Goal: Task Accomplishment & Management: Manage account settings

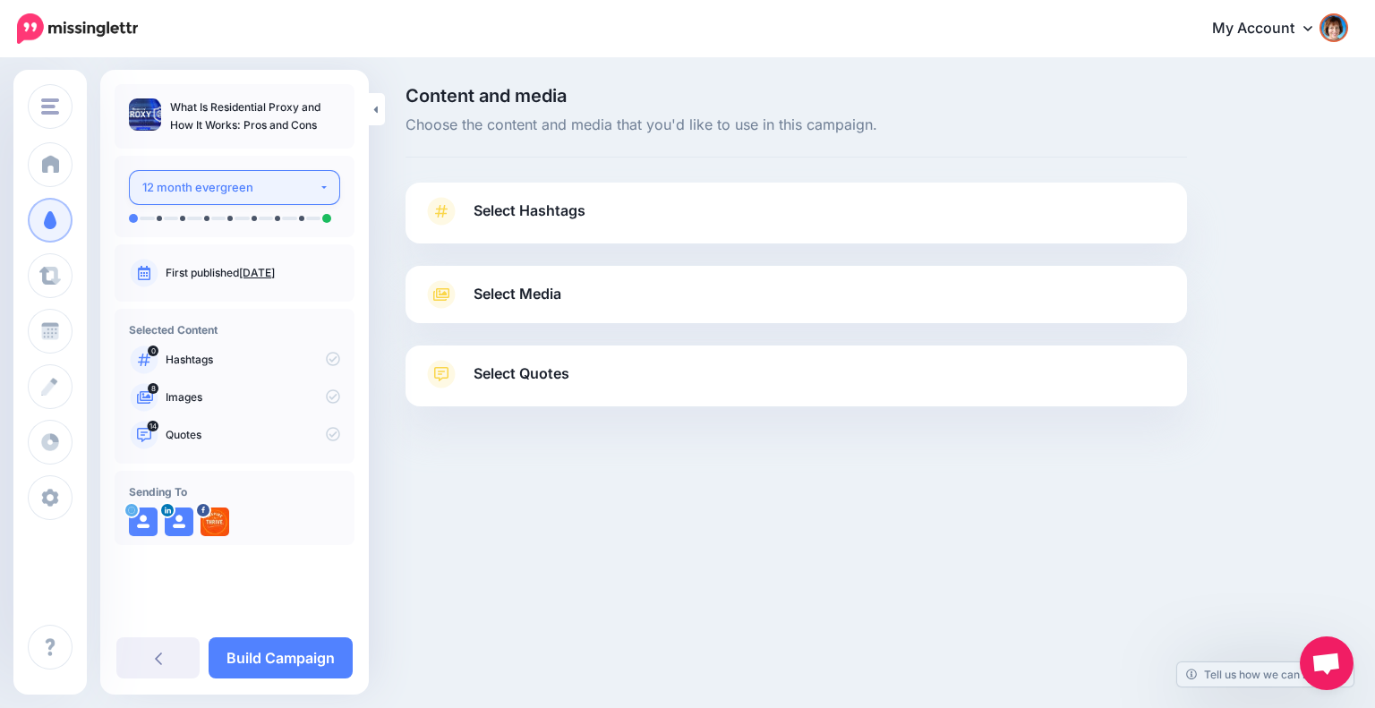
click at [306, 189] on div "12 month evergreen" at bounding box center [230, 187] width 176 height 21
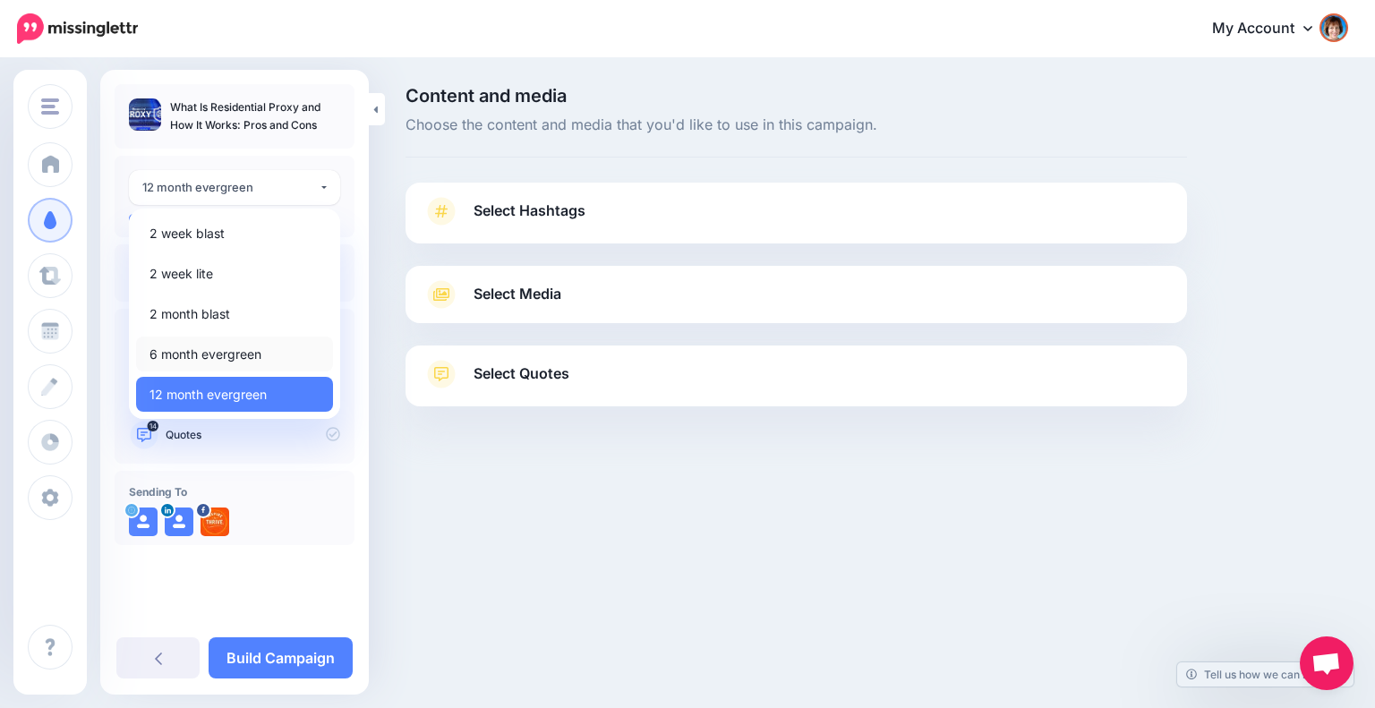
click at [236, 357] on span "6 month evergreen" at bounding box center [205, 354] width 112 height 21
select select "*****"
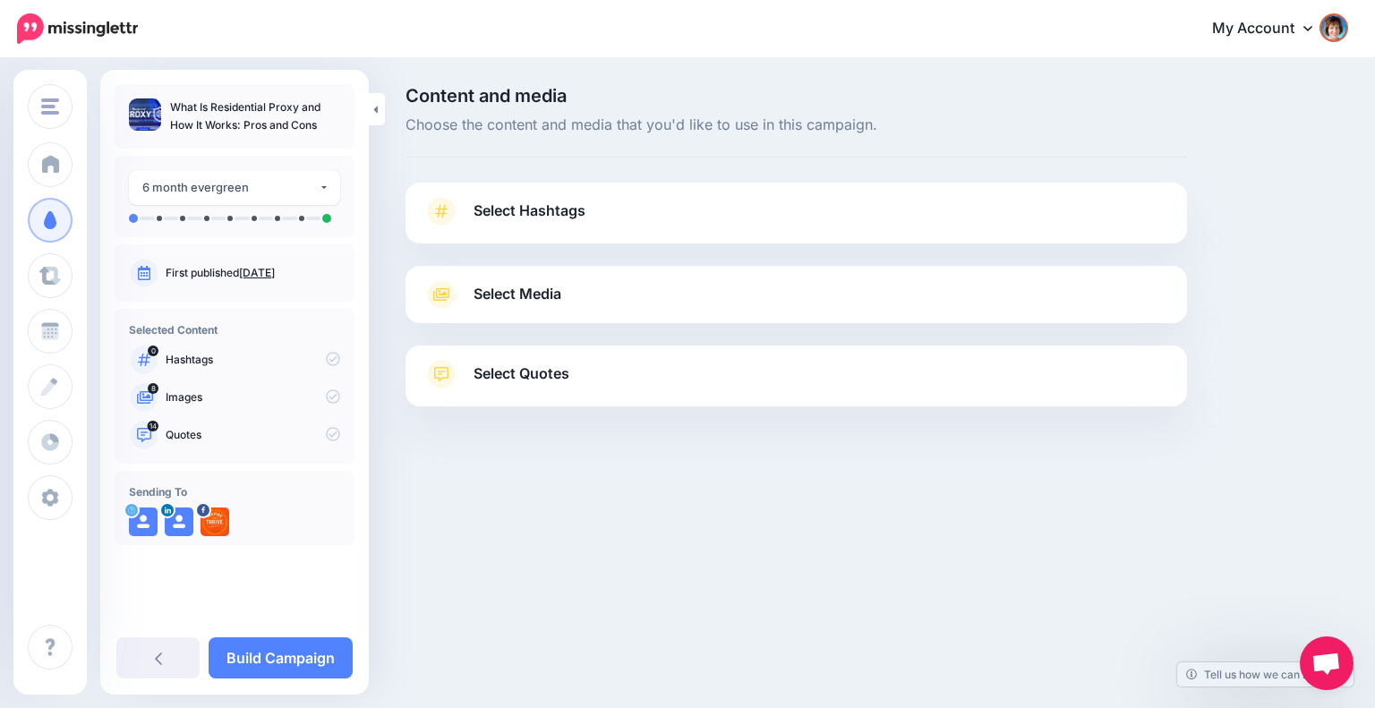
click at [615, 217] on link "Select Hashtags" at bounding box center [795, 220] width 745 height 47
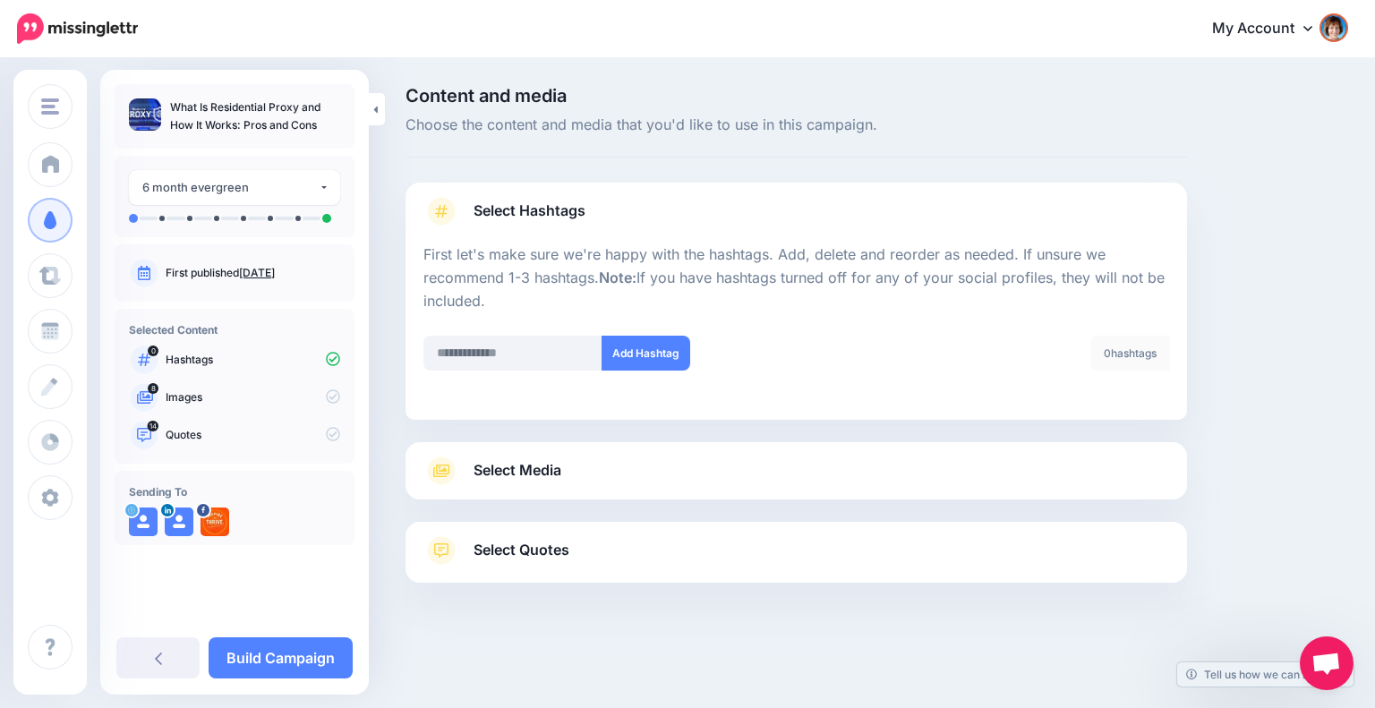
click at [904, 472] on link "Select Media" at bounding box center [795, 470] width 745 height 29
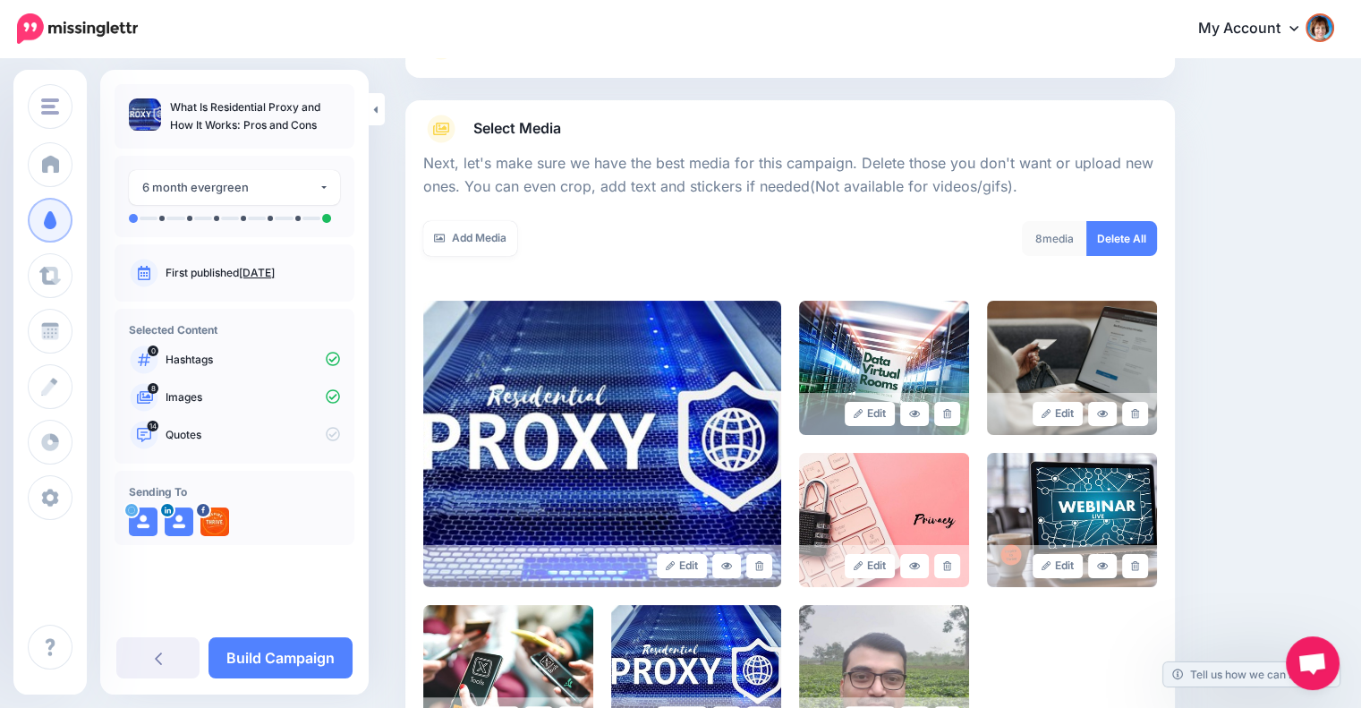
scroll to position [302, 0]
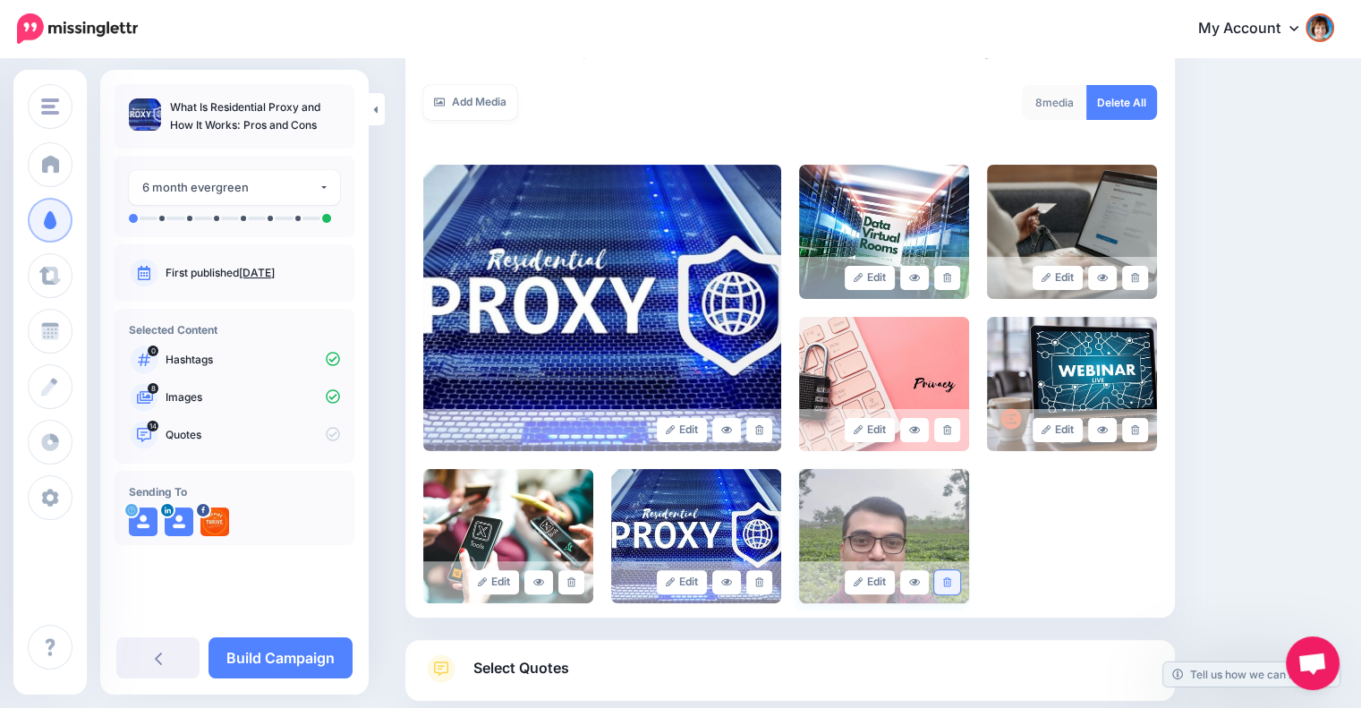
click at [951, 583] on icon at bounding box center [947, 582] width 8 height 10
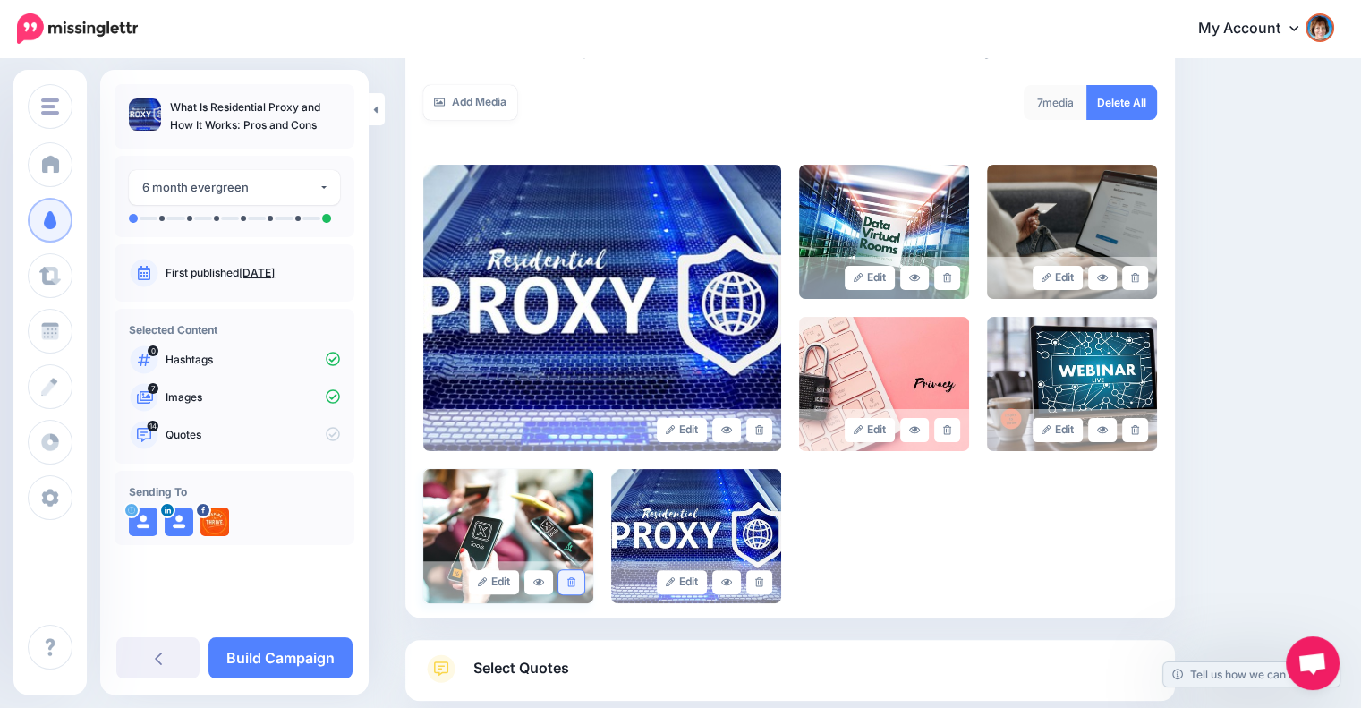
click at [566, 582] on link at bounding box center [571, 582] width 26 height 24
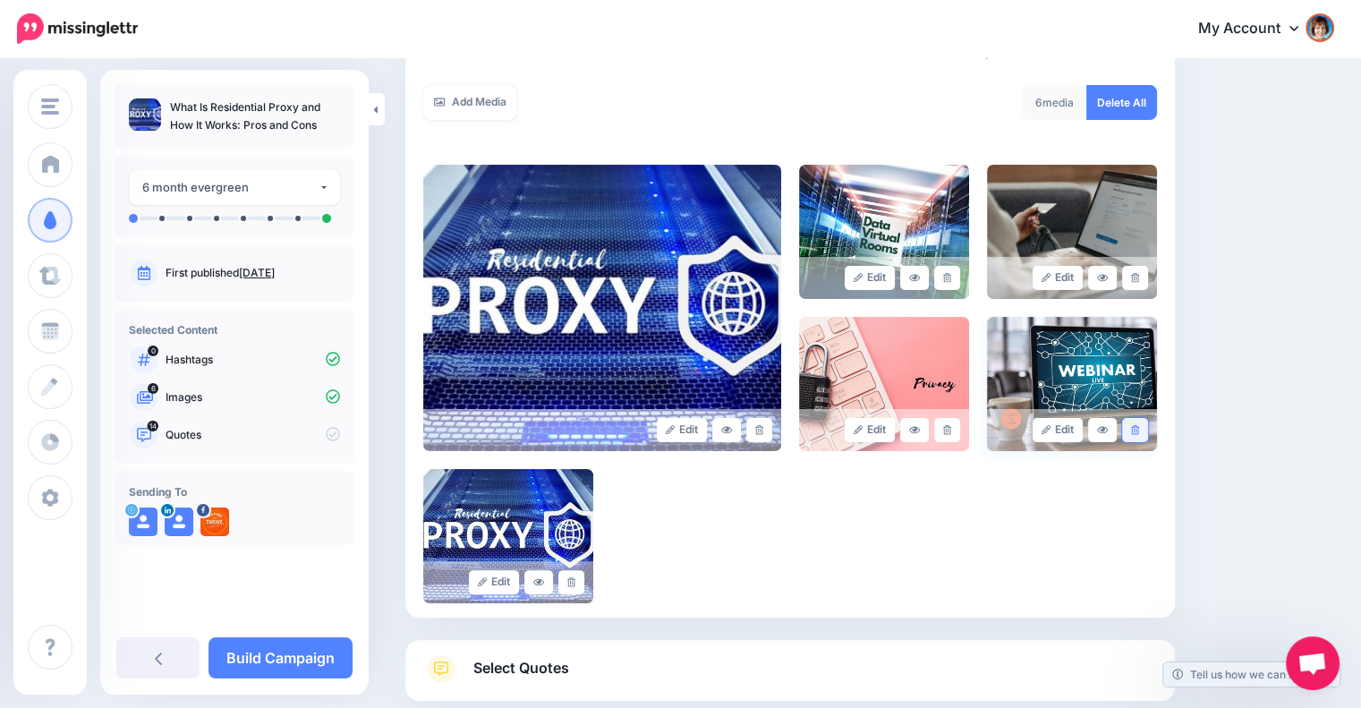
click at [1139, 428] on icon at bounding box center [1135, 430] width 8 height 10
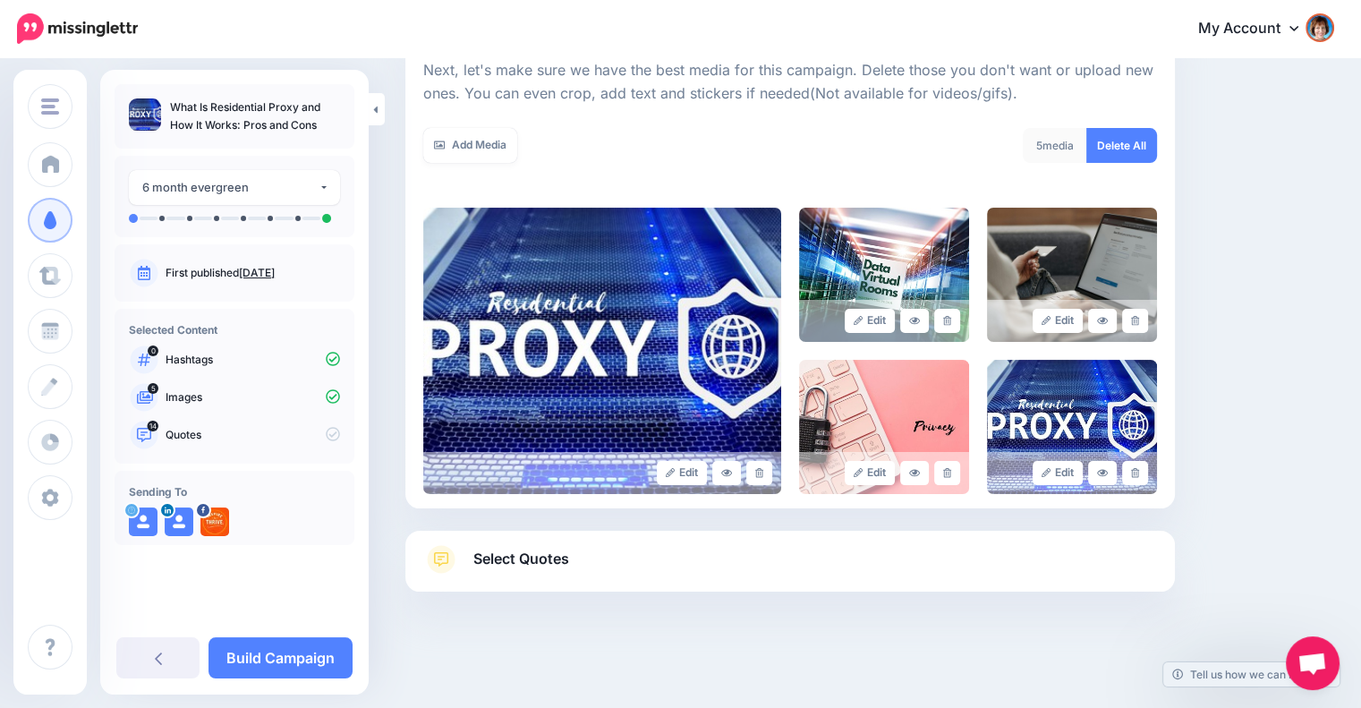
scroll to position [258, 0]
click at [951, 322] on icon at bounding box center [947, 322] width 8 height 10
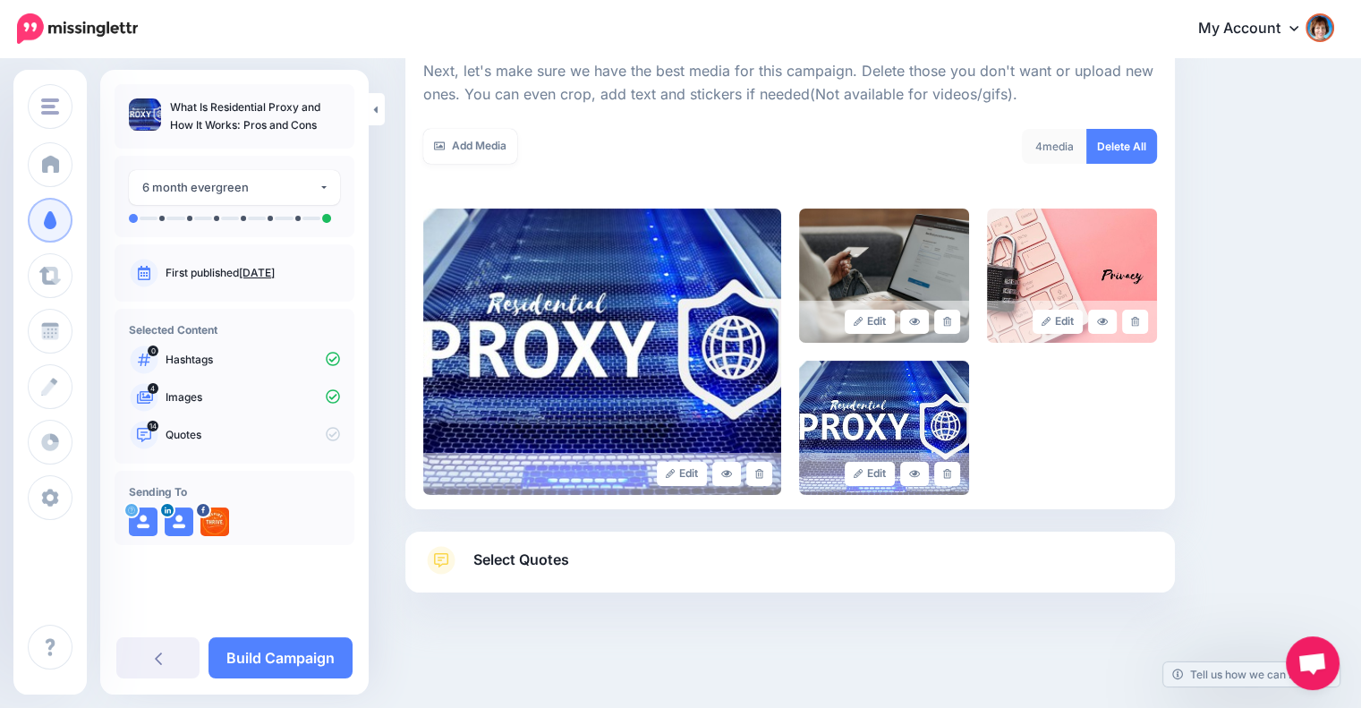
click at [743, 556] on link "Select Quotes" at bounding box center [790, 569] width 734 height 47
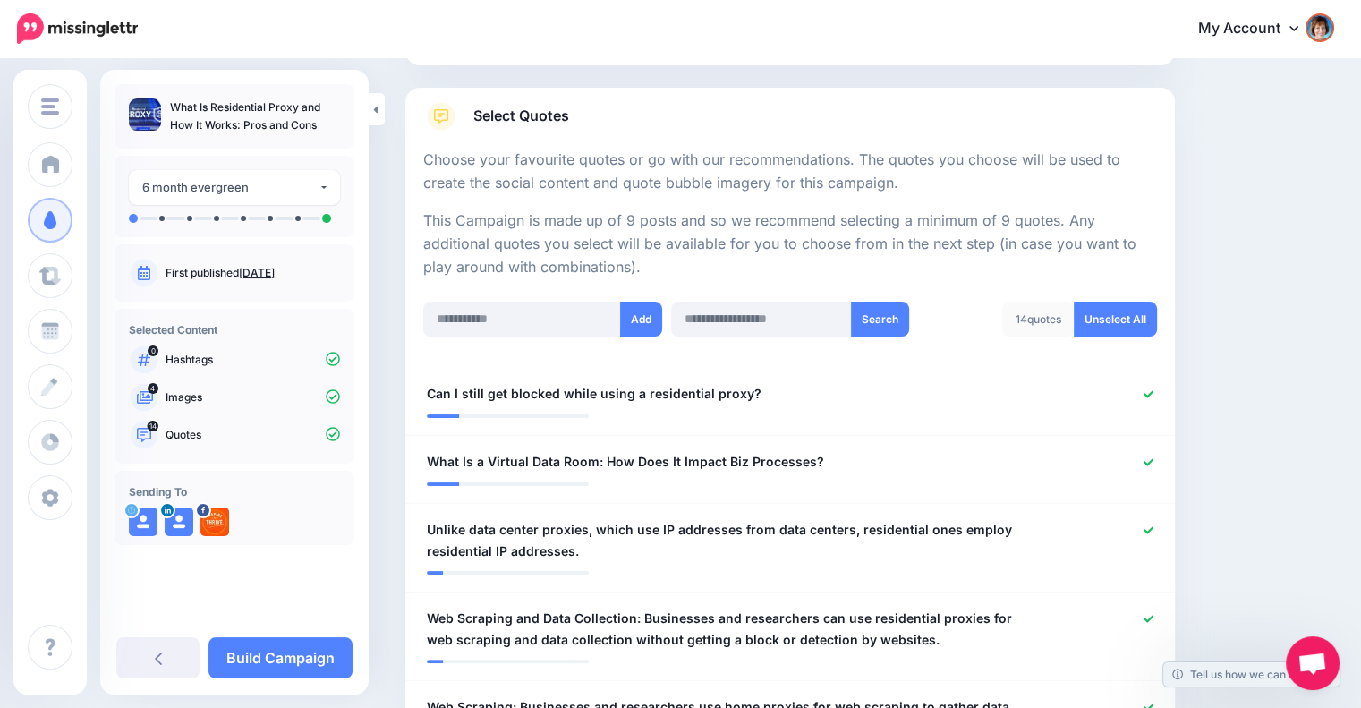
scroll to position [406, 0]
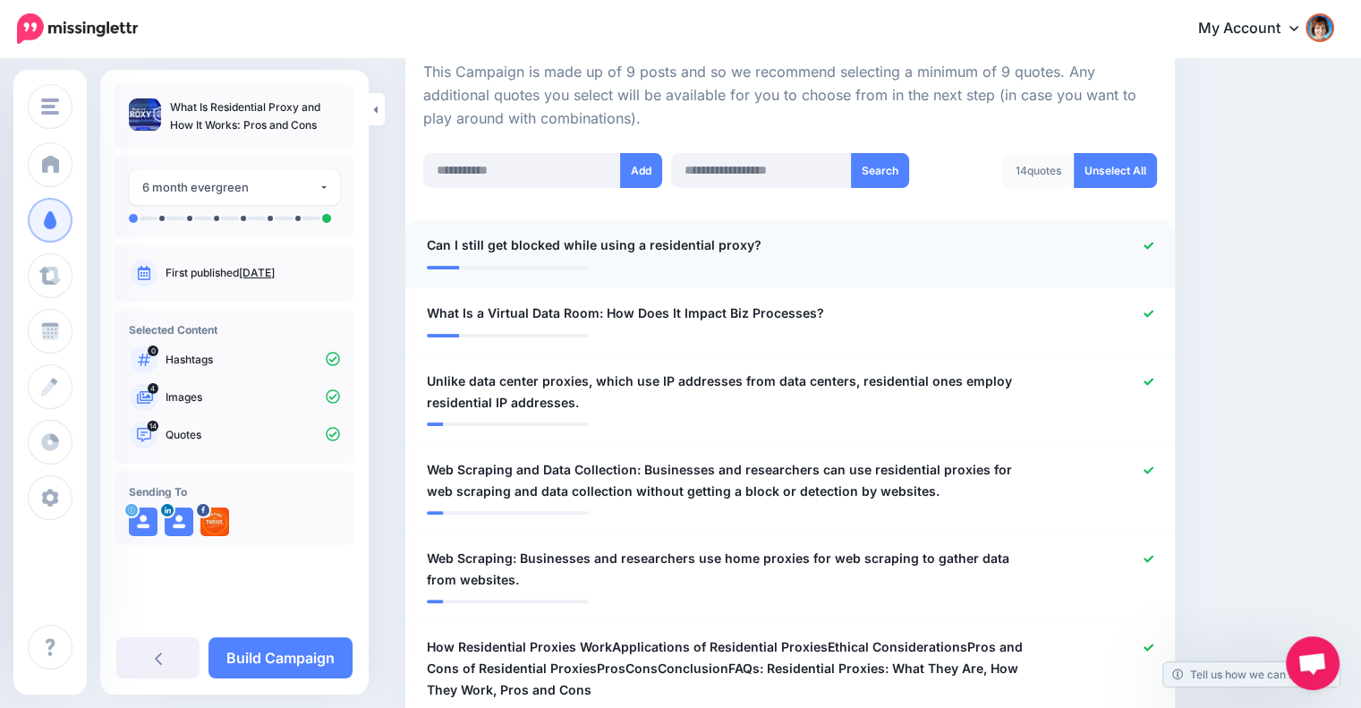
click at [1154, 243] on icon at bounding box center [1149, 246] width 10 height 10
click at [1154, 241] on icon at bounding box center [1149, 246] width 10 height 10
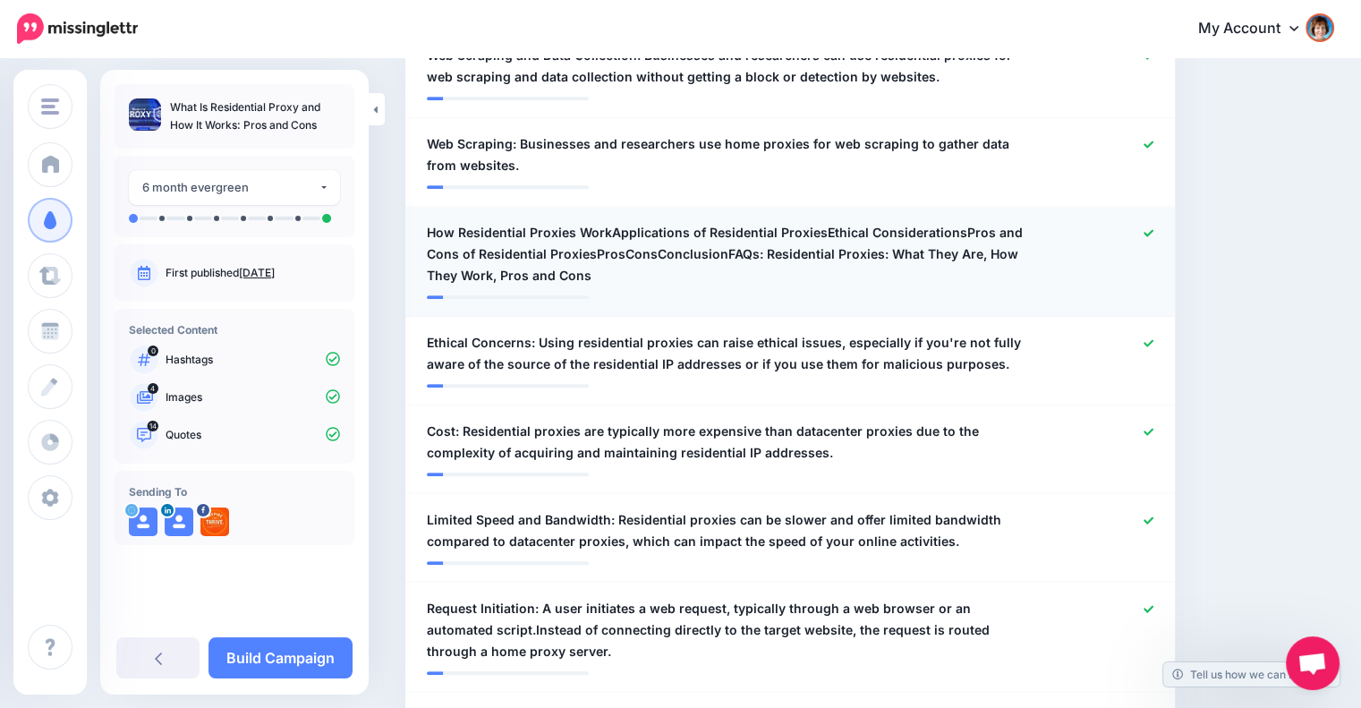
scroll to position [854, 0]
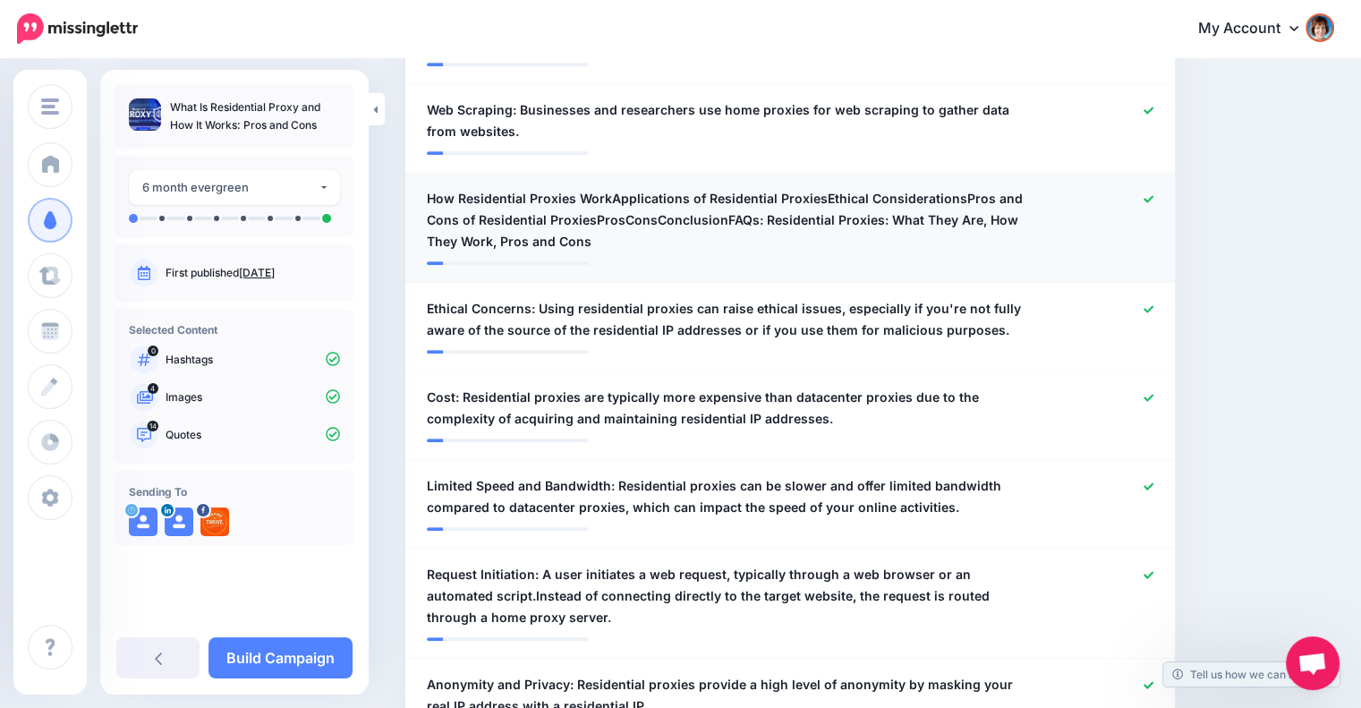
click at [1154, 199] on icon at bounding box center [1149, 199] width 10 height 10
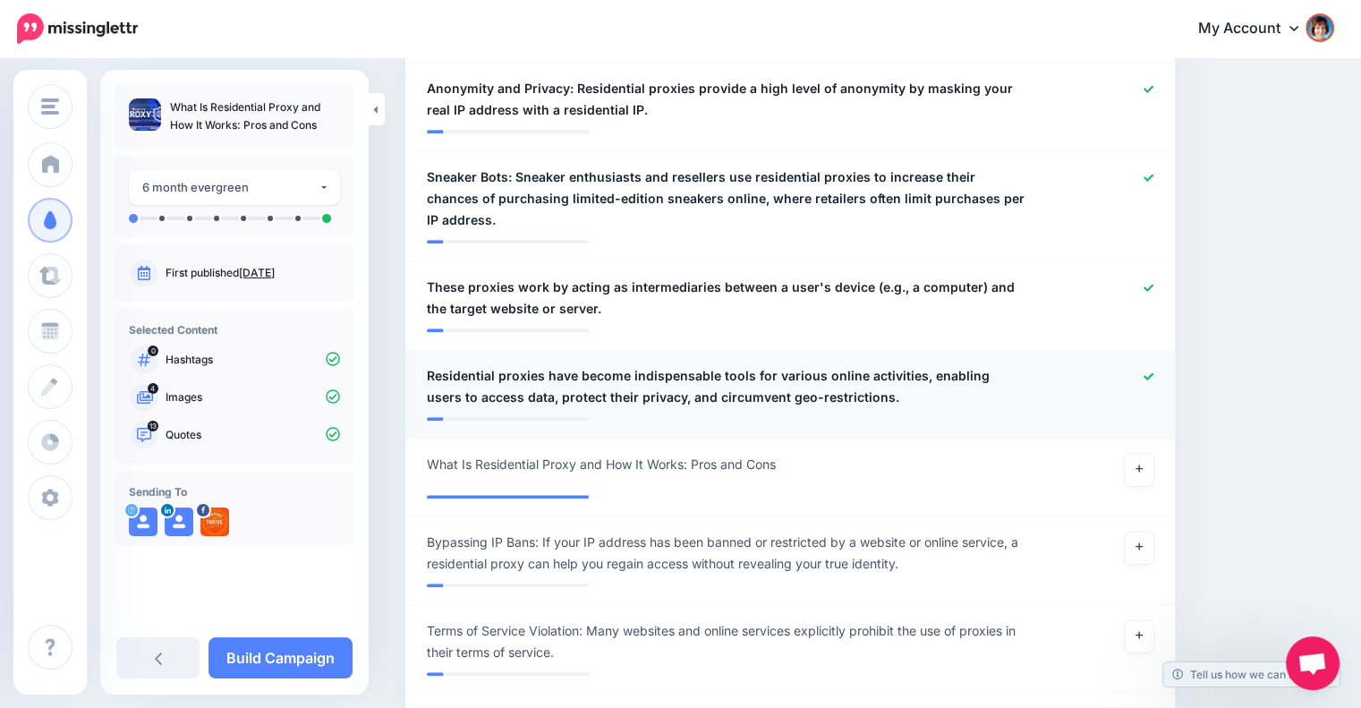
scroll to position [1600, 0]
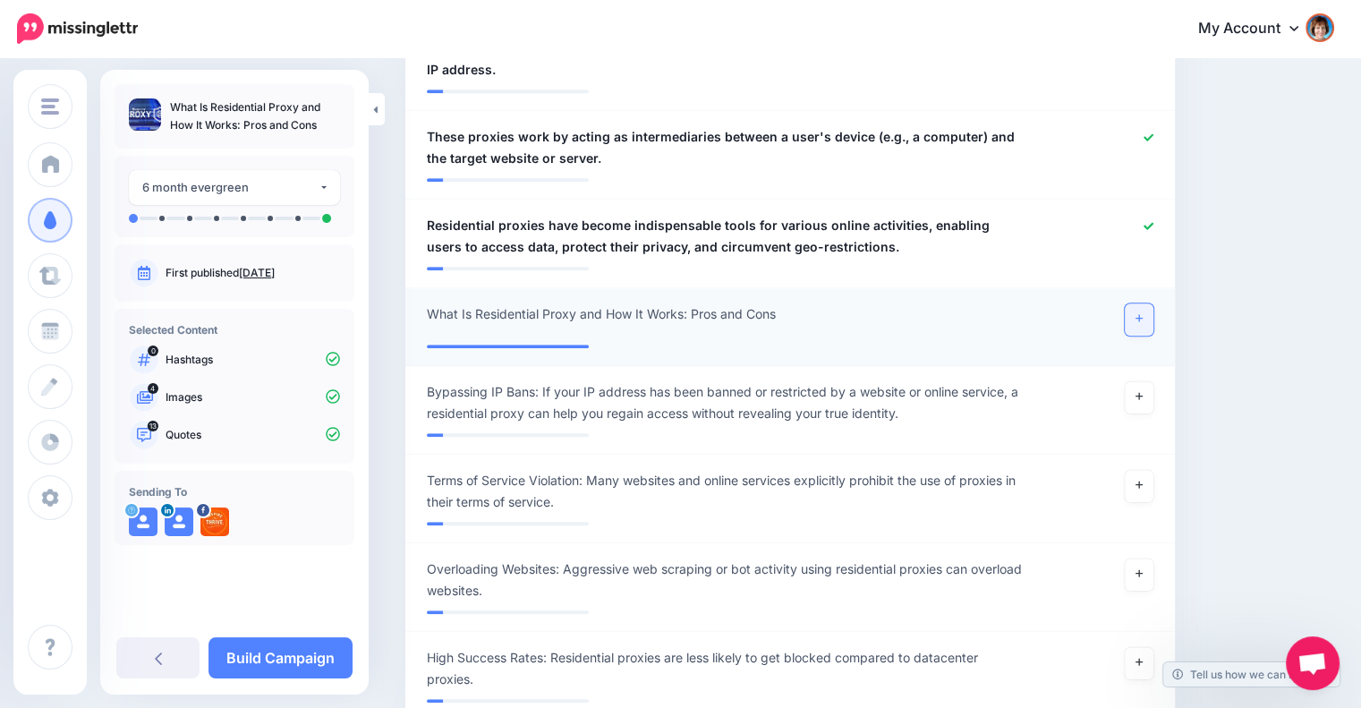
click at [1154, 303] on link at bounding box center [1139, 319] width 29 height 32
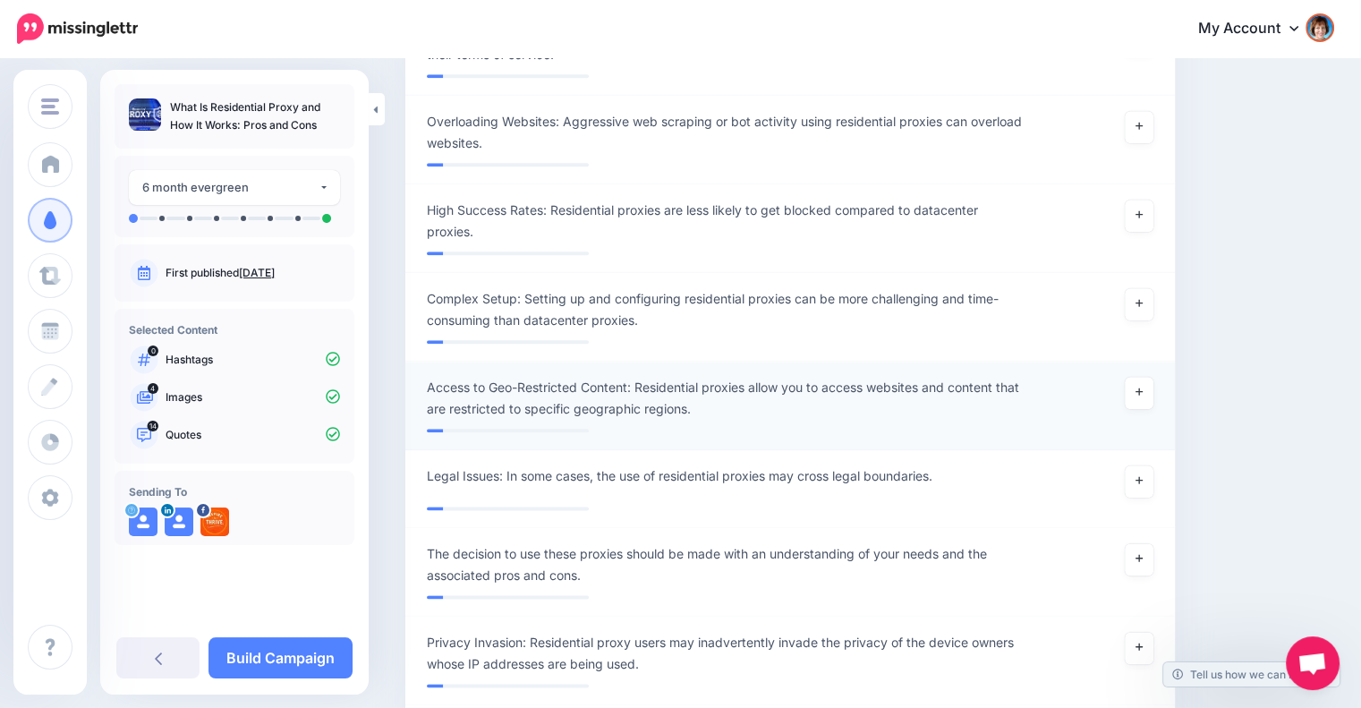
scroll to position [2196, 0]
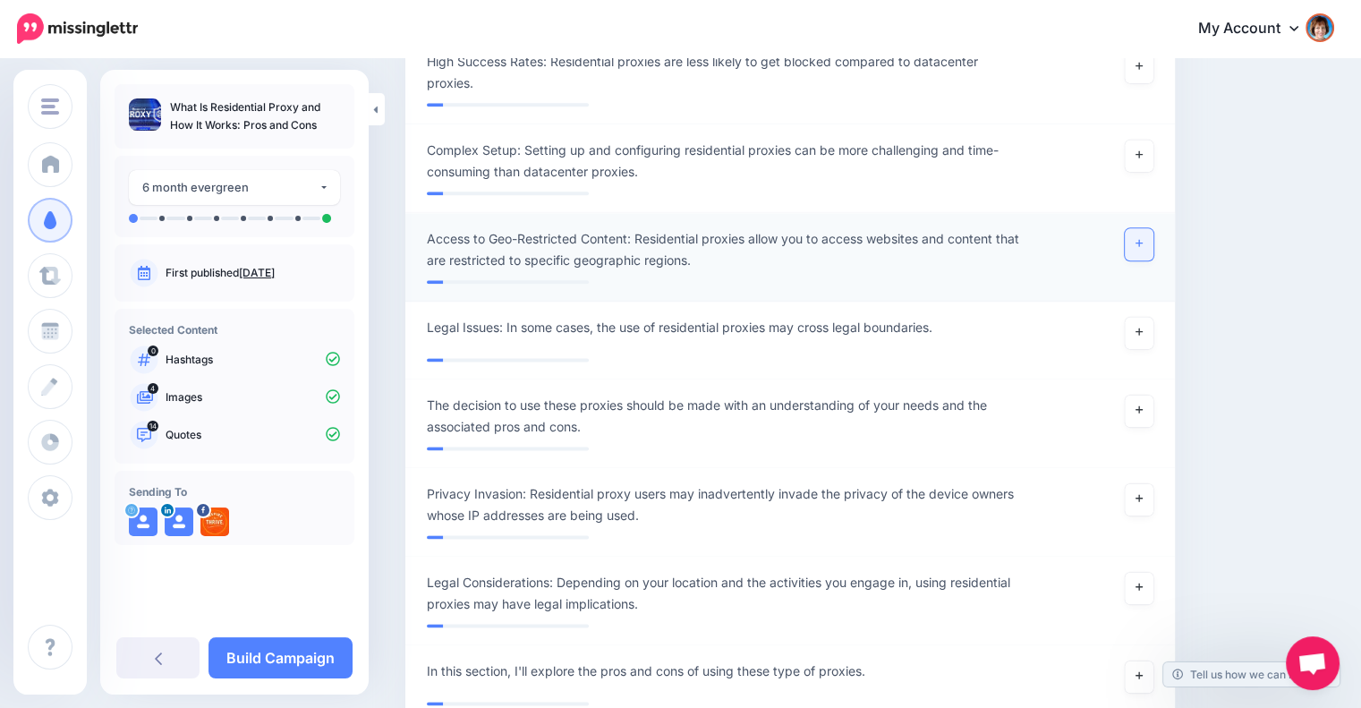
click at [1143, 238] on icon at bounding box center [1139, 243] width 7 height 10
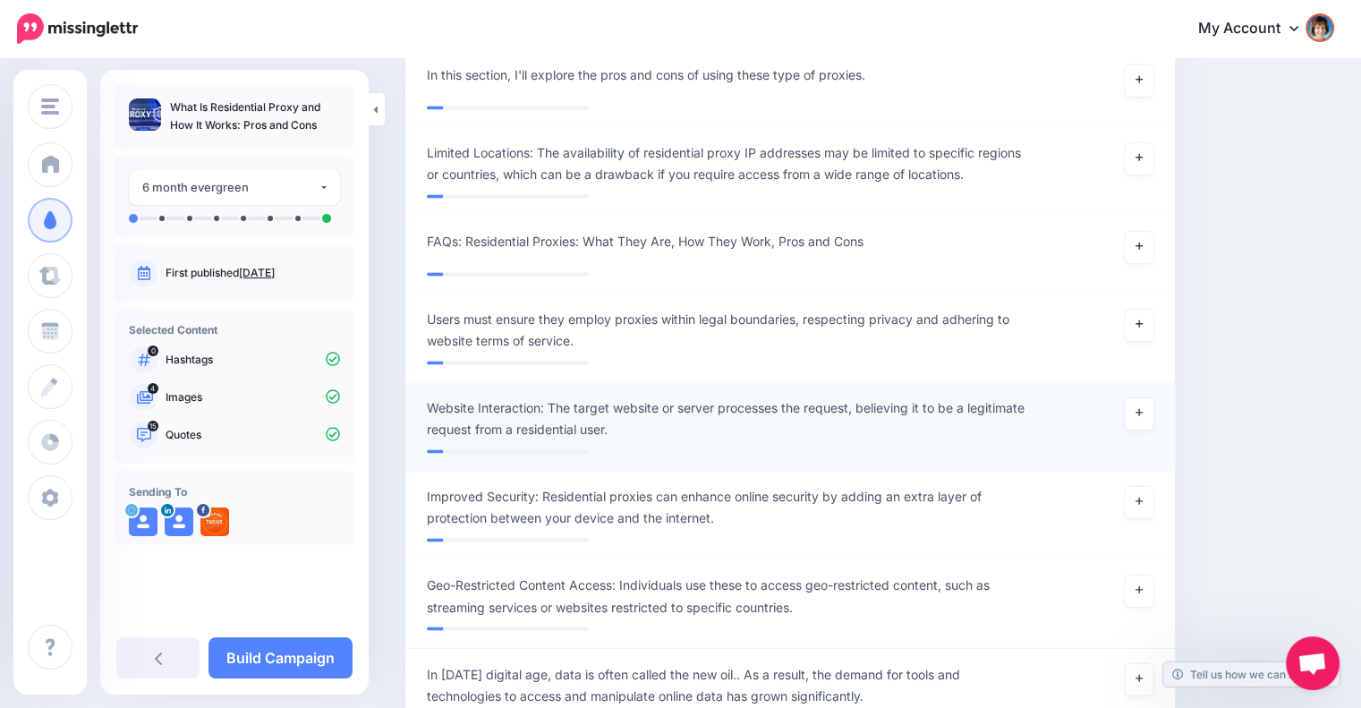
scroll to position [2942, 0]
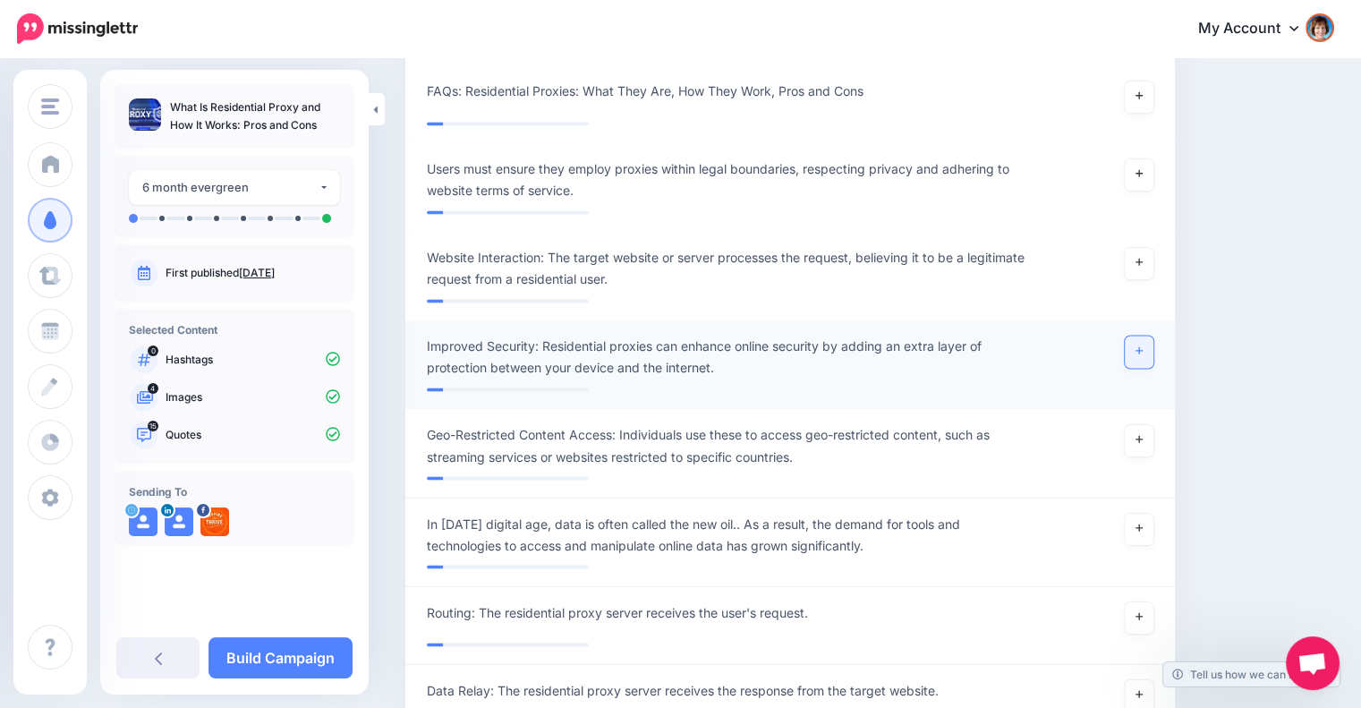
click at [1154, 336] on link at bounding box center [1139, 352] width 29 height 32
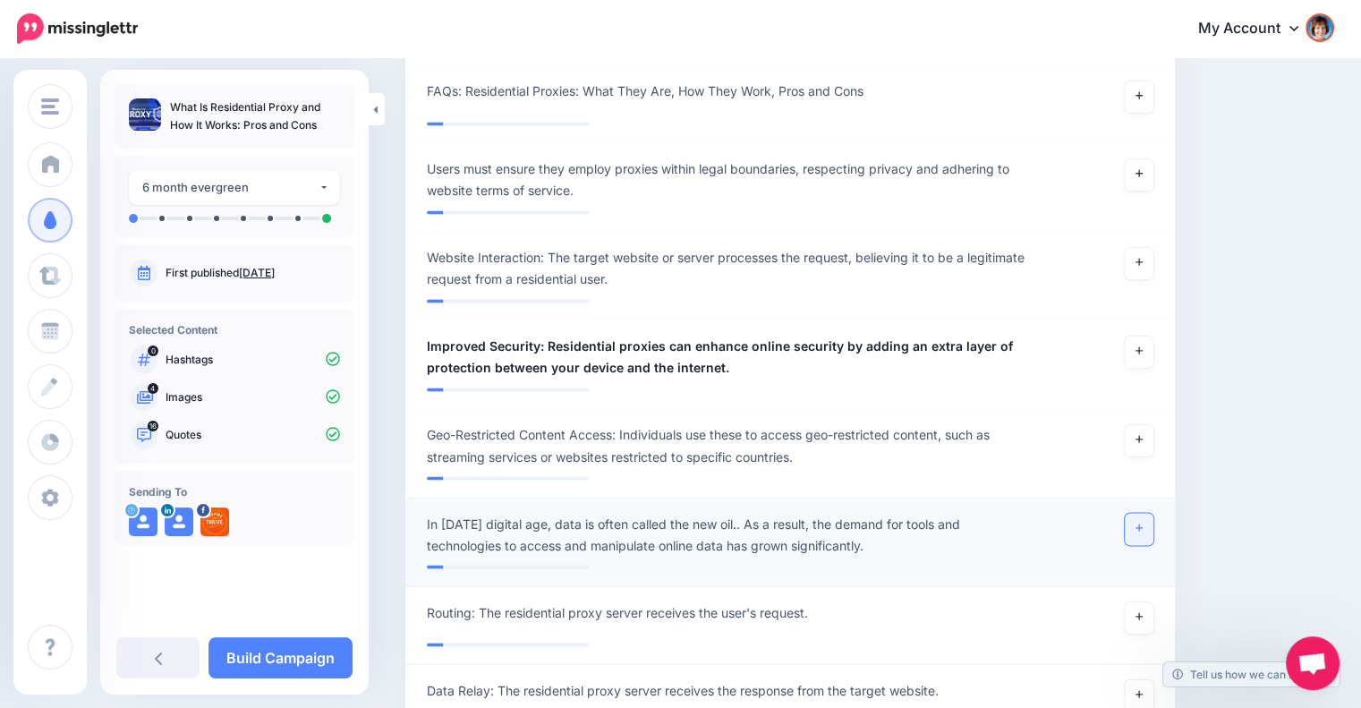
click at [1146, 513] on link at bounding box center [1139, 529] width 29 height 32
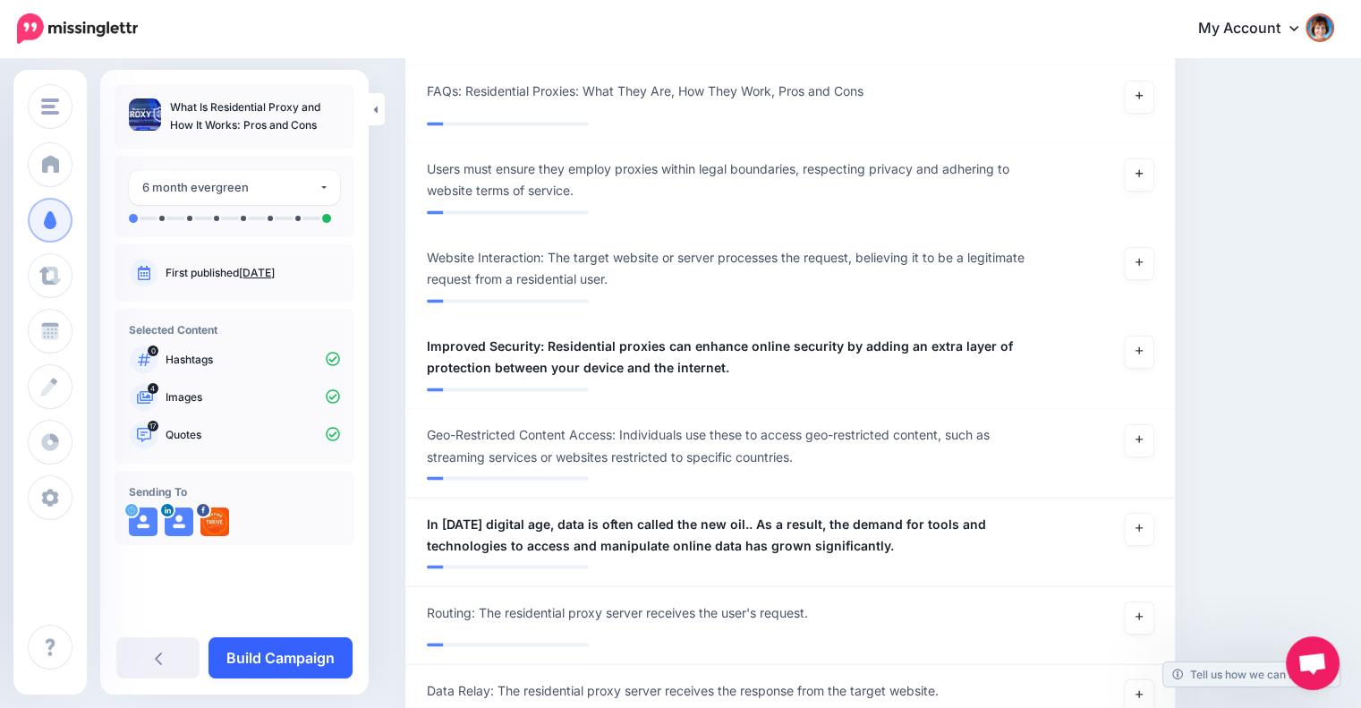
click at [296, 658] on link "Build Campaign" at bounding box center [281, 657] width 144 height 41
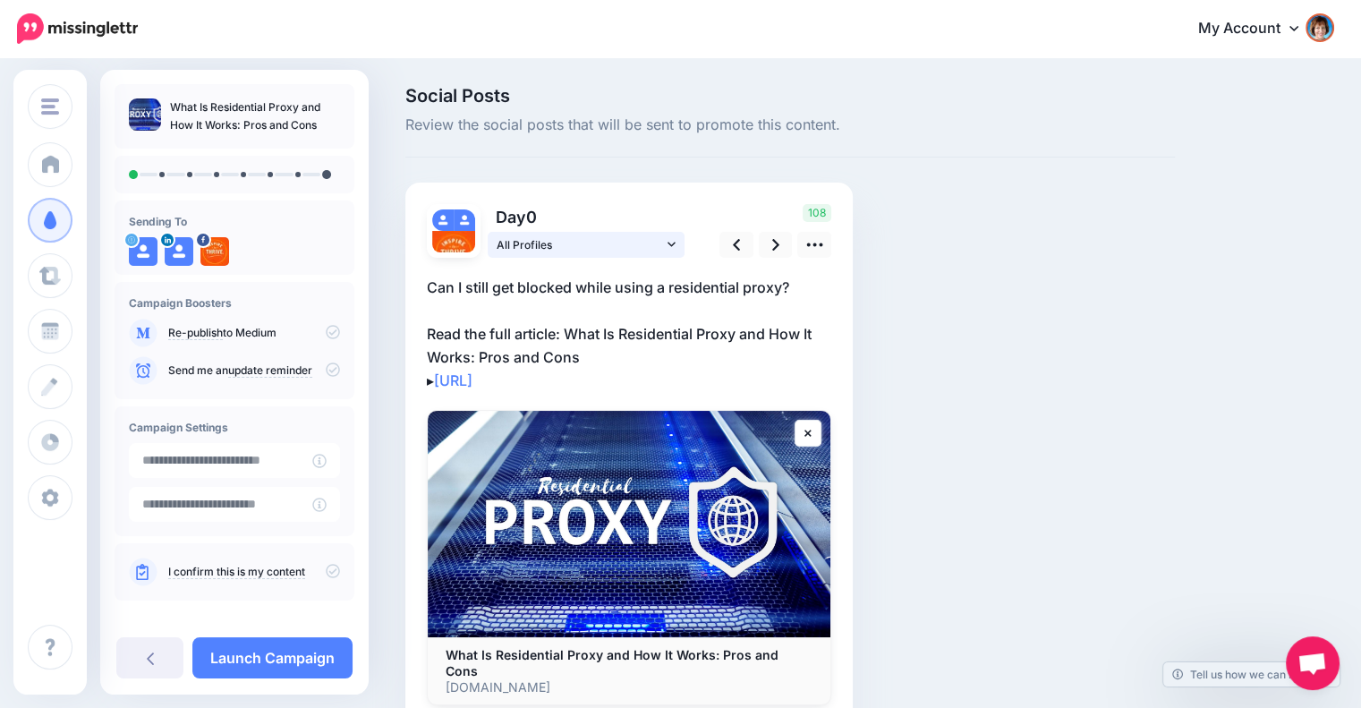
click at [675, 241] on icon at bounding box center [672, 244] width 8 height 13
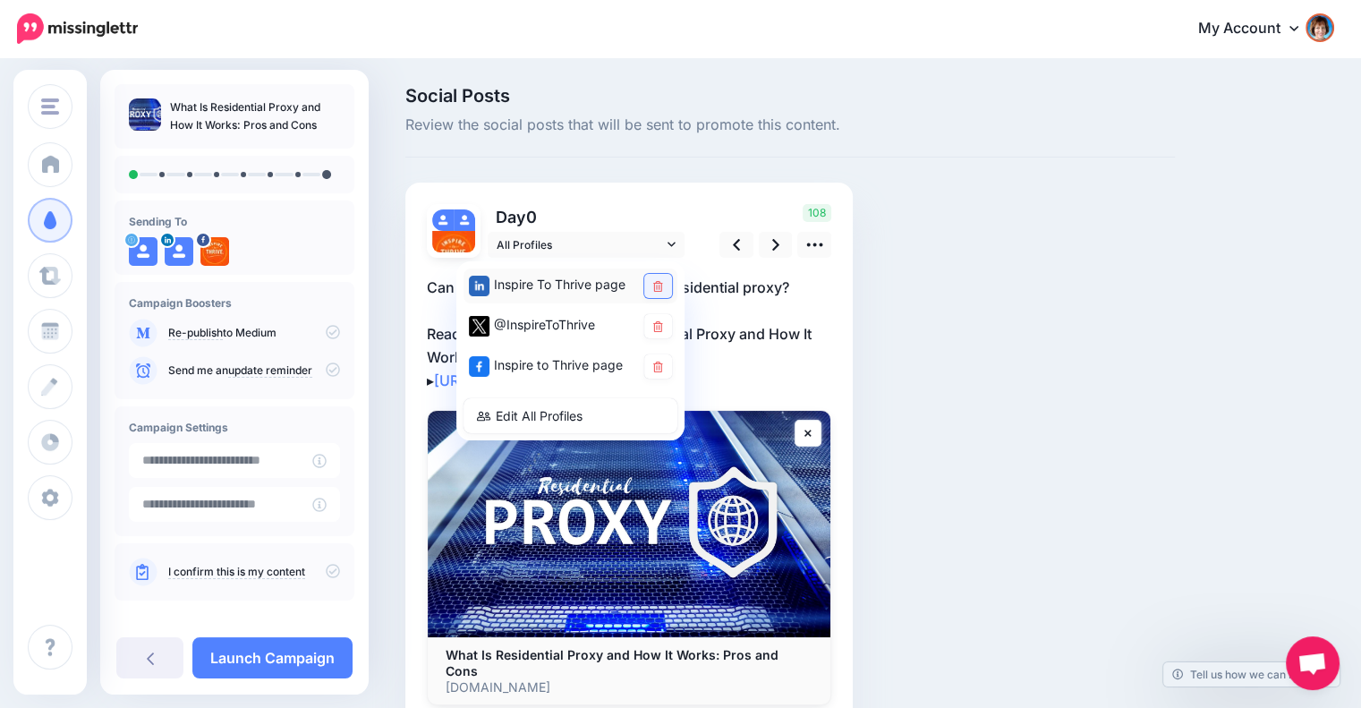
click at [664, 286] on link at bounding box center [658, 286] width 28 height 24
click at [656, 362] on icon at bounding box center [658, 367] width 10 height 11
click at [941, 353] on div "Social Posts Review the social posts that will be sent to promote this content.…" at bounding box center [790, 434] width 796 height 694
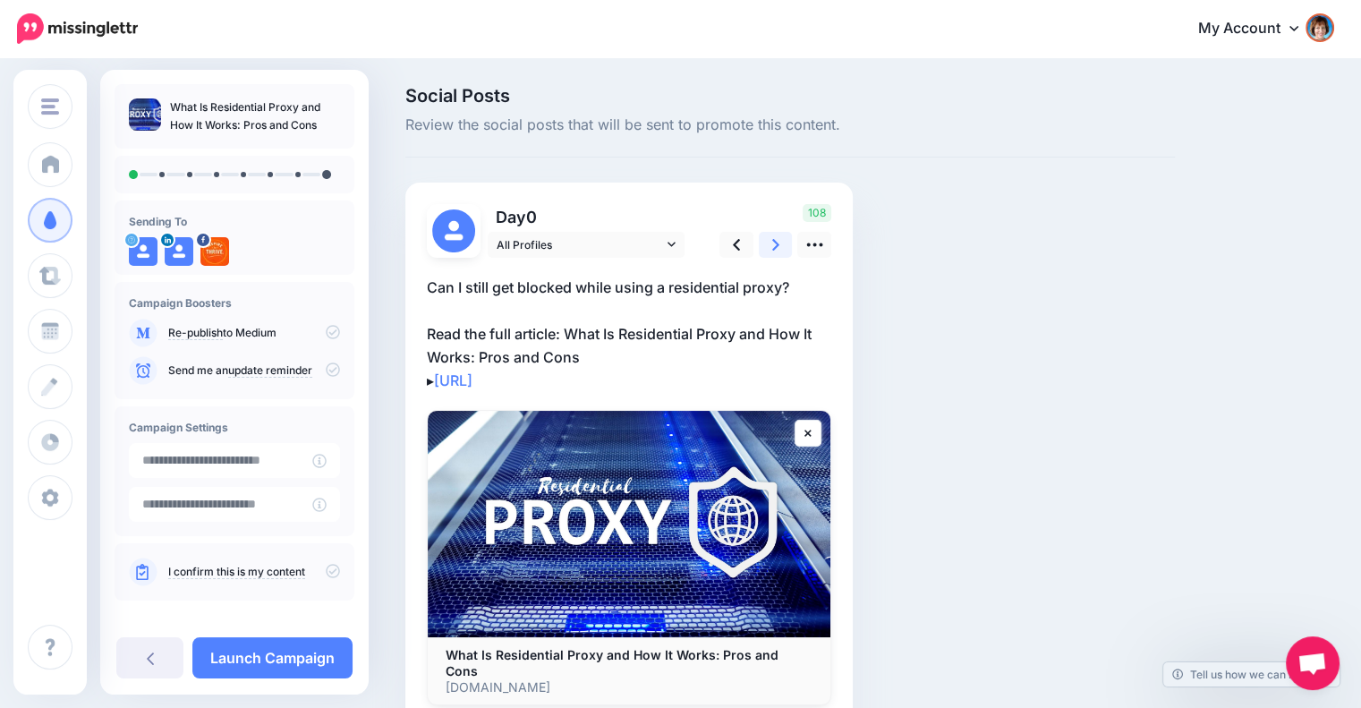
click at [767, 245] on link at bounding box center [776, 245] width 34 height 26
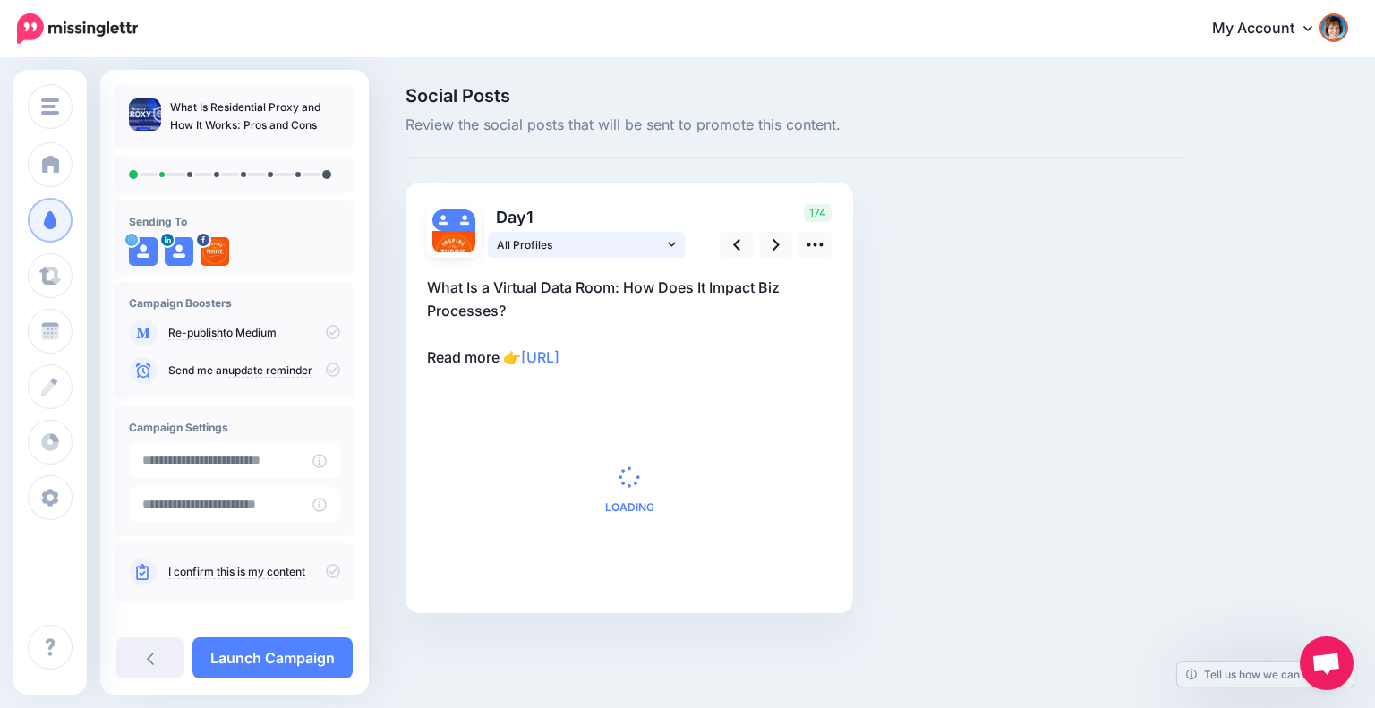
click at [658, 246] on span "All Profiles" at bounding box center [580, 244] width 166 height 19
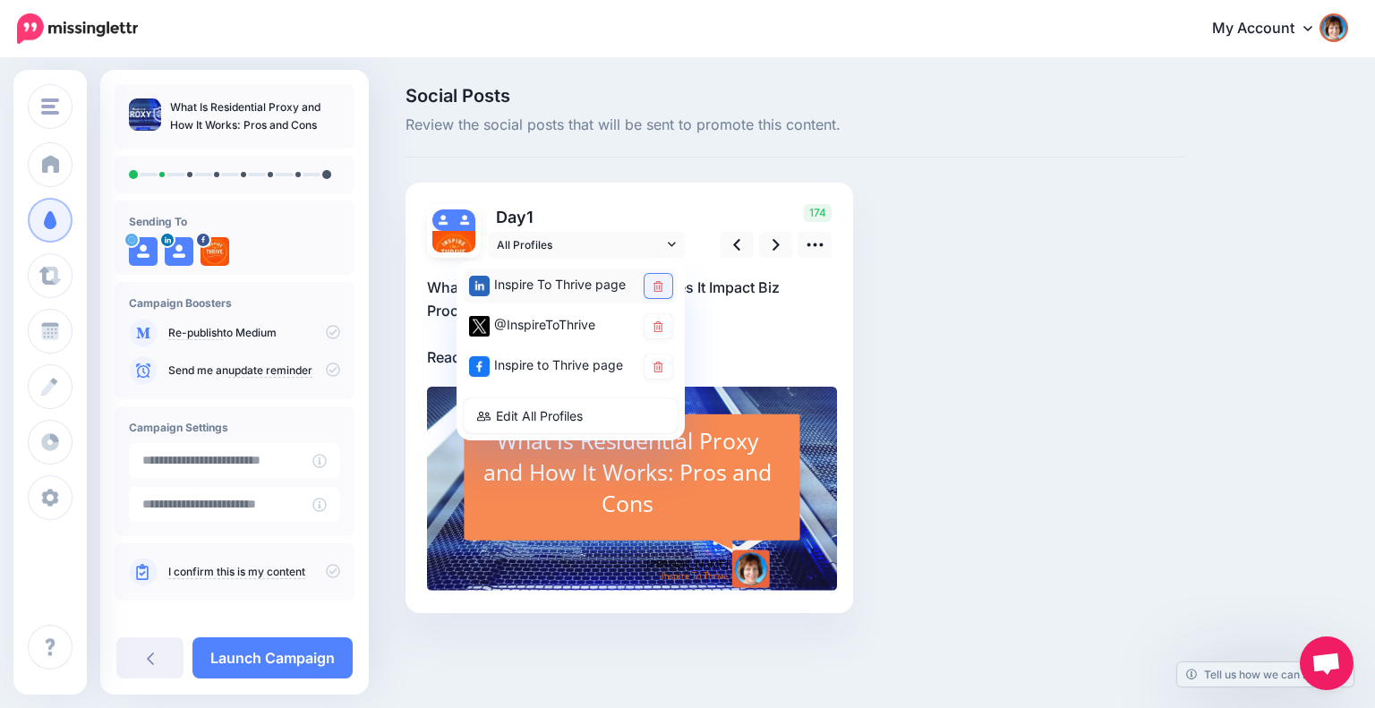
click at [651, 278] on link at bounding box center [658, 286] width 28 height 24
click at [656, 358] on link at bounding box center [658, 366] width 28 height 24
click at [929, 374] on div "Social Posts Review the social posts that will be sent to promote this content.…" at bounding box center [796, 377] width 808 height 580
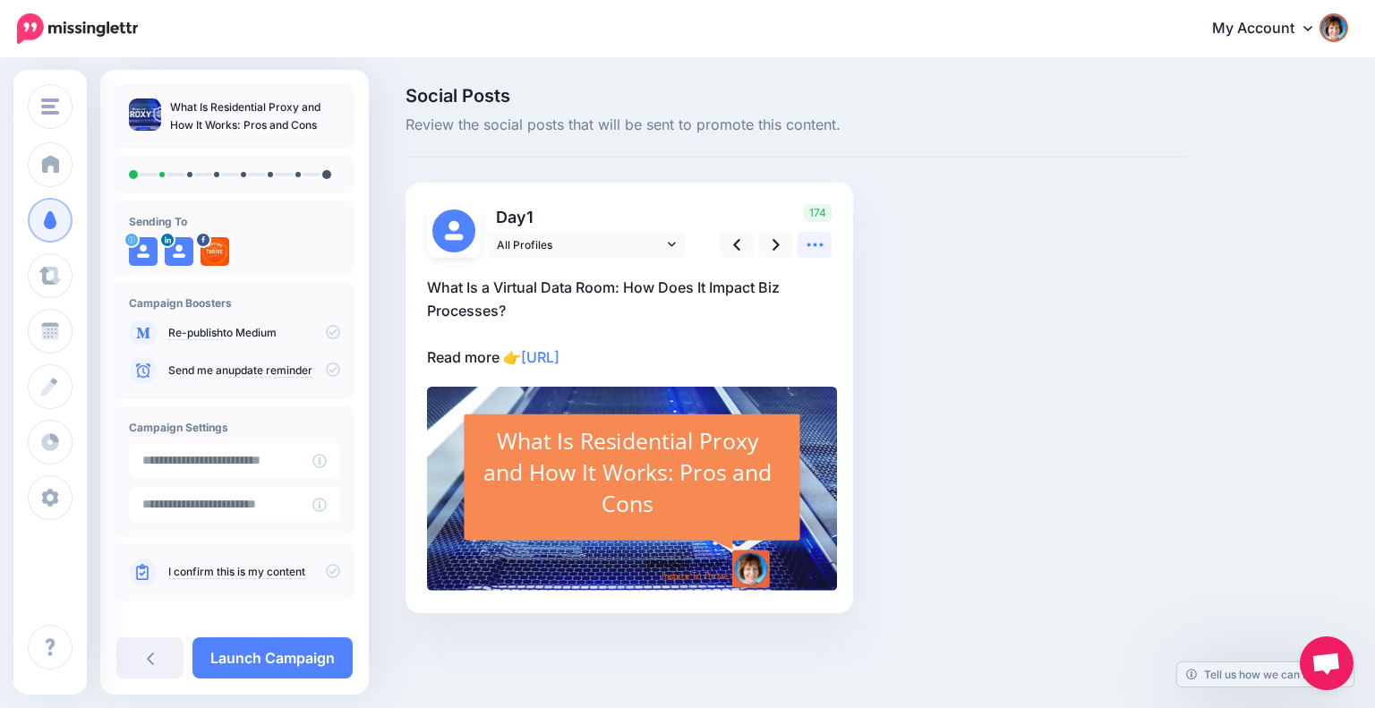
click at [817, 252] on icon at bounding box center [814, 244] width 19 height 19
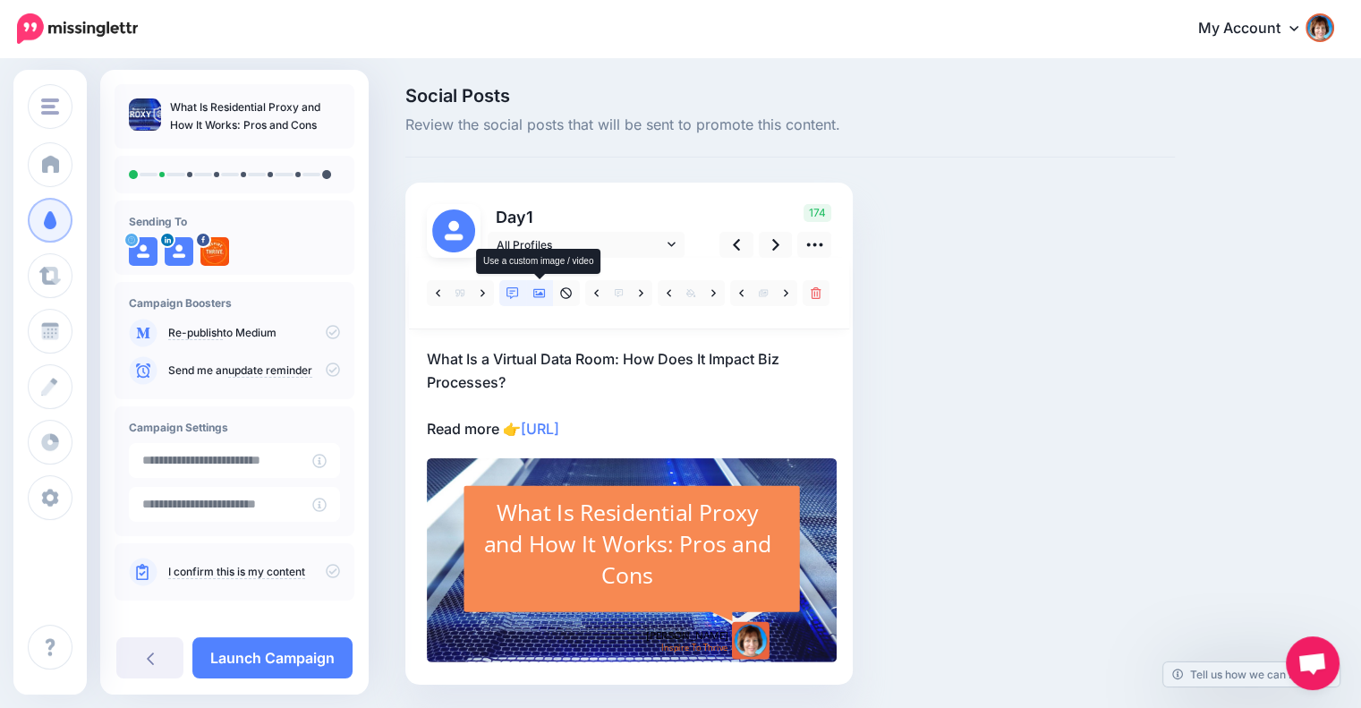
click at [535, 289] on icon at bounding box center [539, 293] width 13 height 13
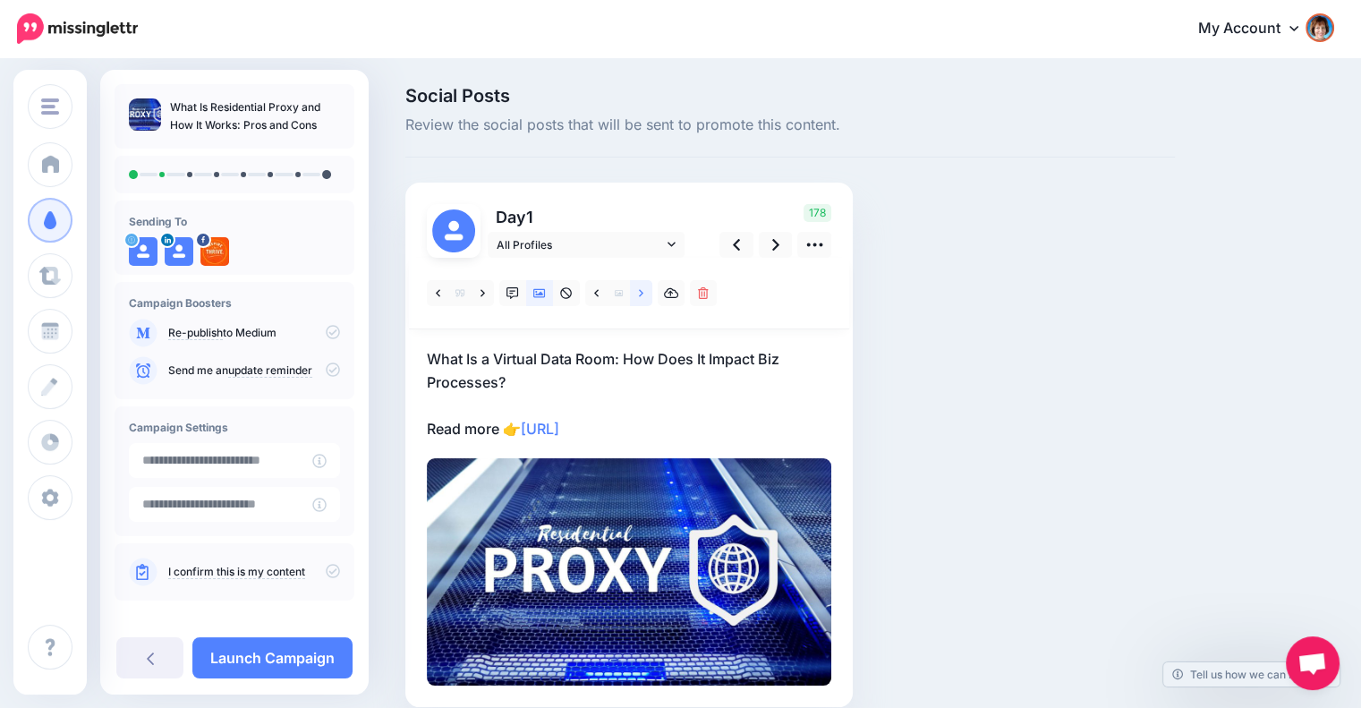
click at [637, 296] on link at bounding box center [641, 293] width 22 height 26
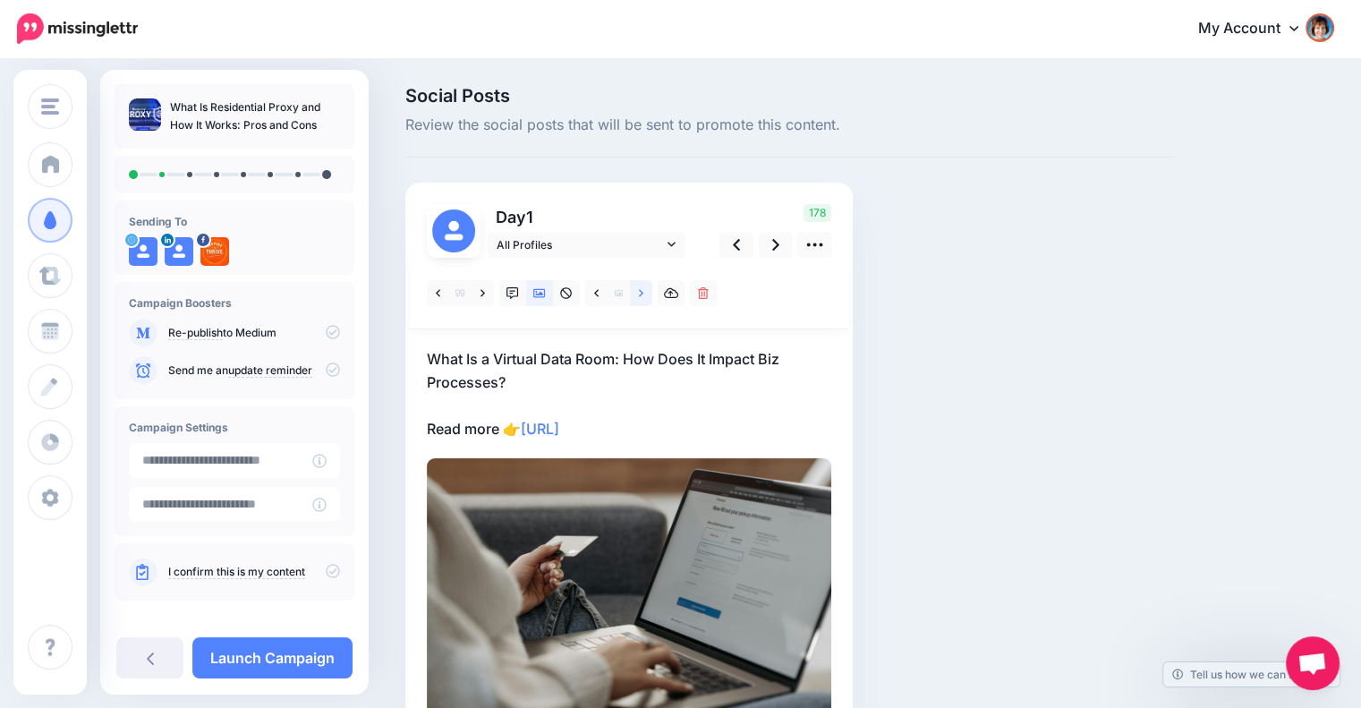
click at [636, 300] on link at bounding box center [641, 293] width 22 height 26
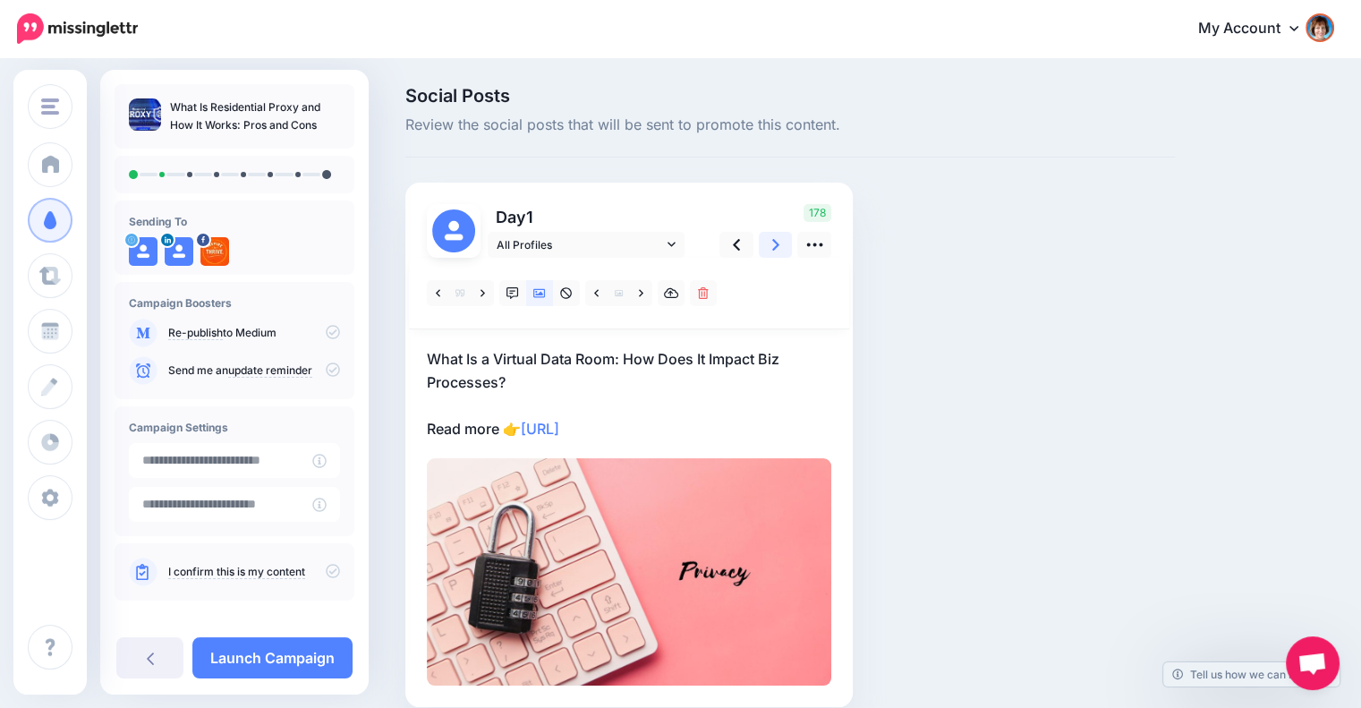
click at [770, 243] on link at bounding box center [776, 245] width 34 height 26
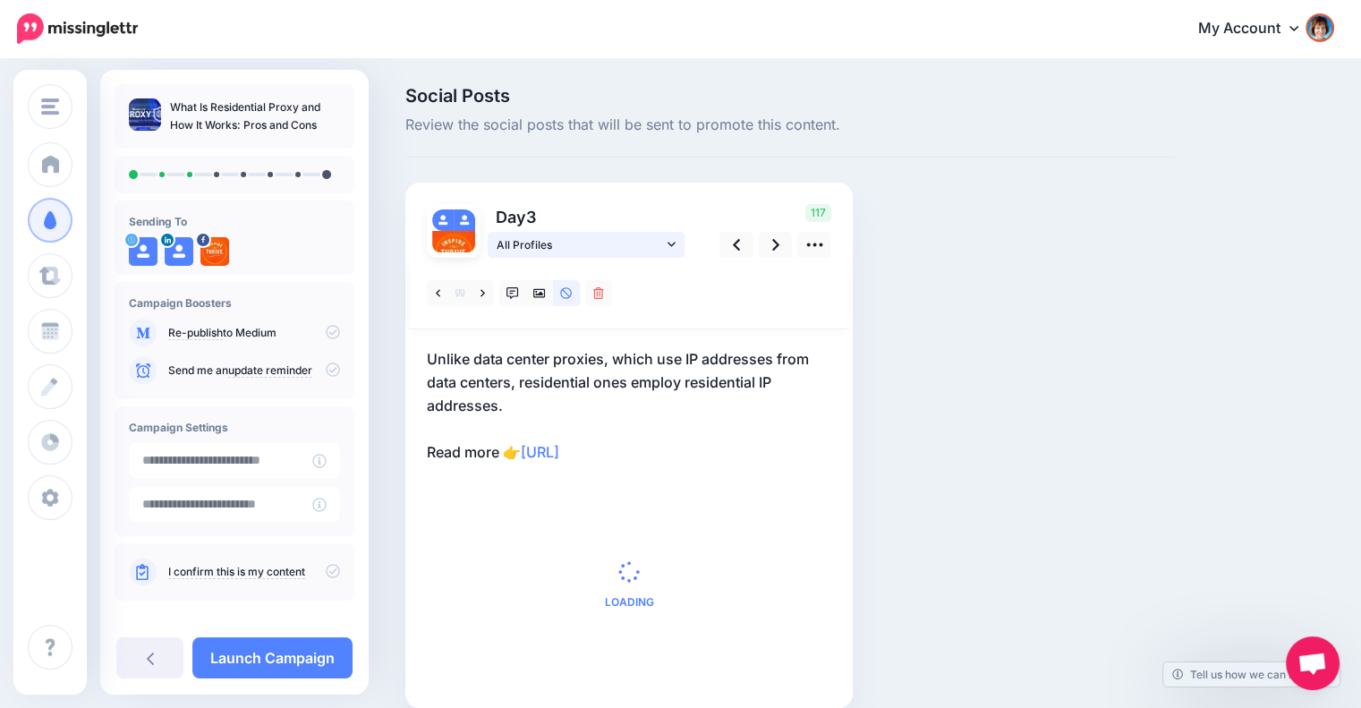
click at [668, 239] on icon at bounding box center [672, 244] width 8 height 13
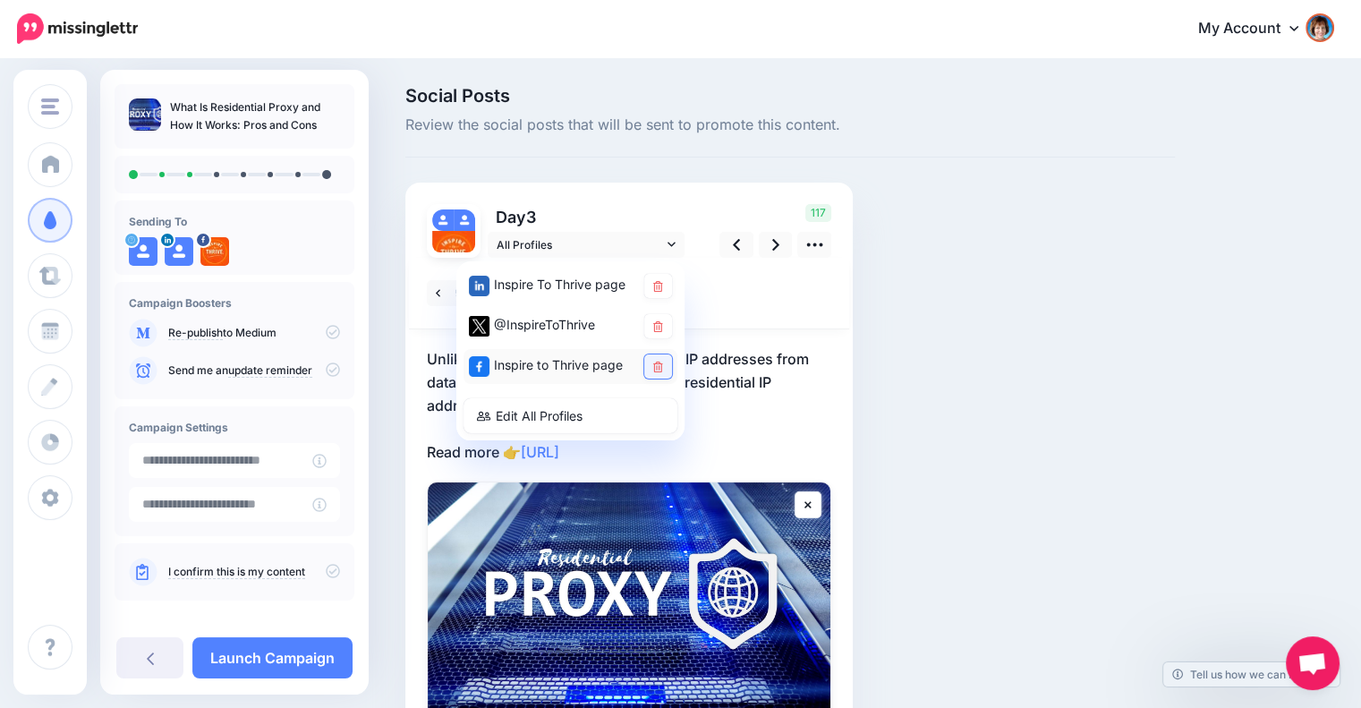
click at [655, 363] on icon at bounding box center [658, 367] width 10 height 11
click at [989, 367] on div "Social Posts Review the social posts that will be sent to promote this content.…" at bounding box center [790, 469] width 796 height 765
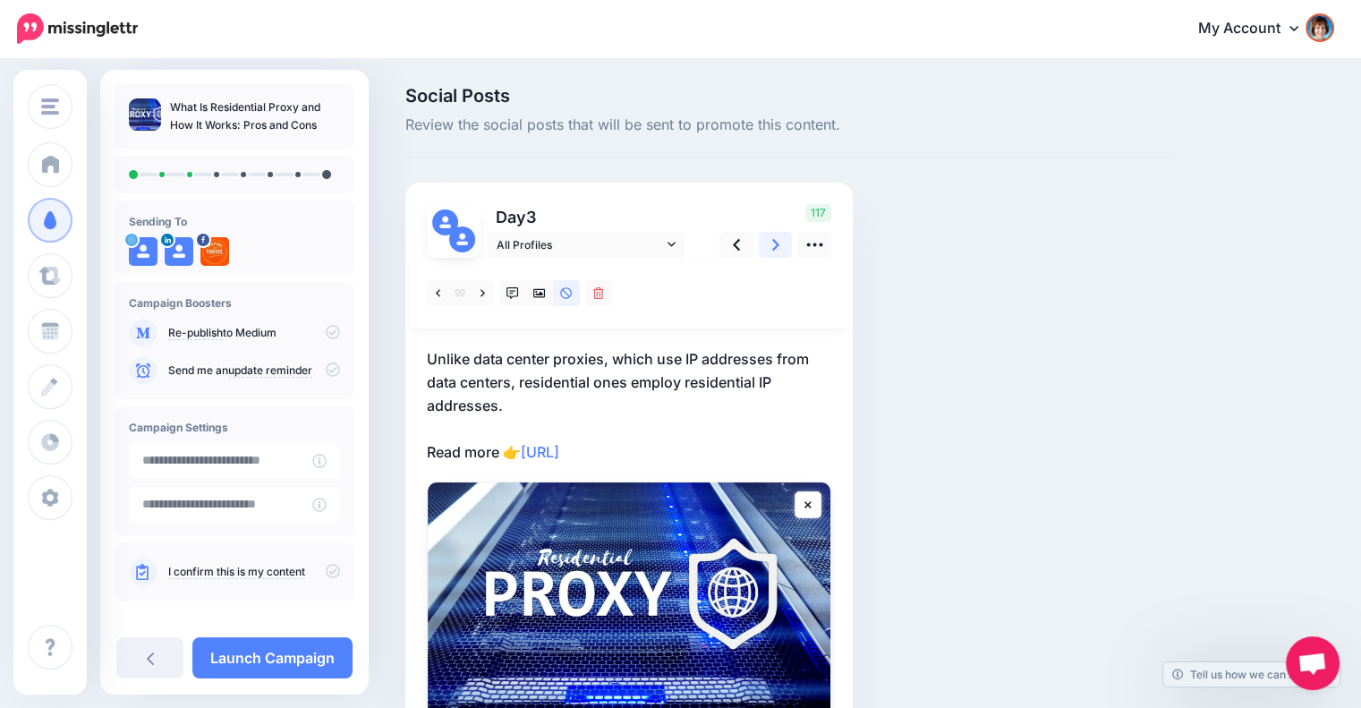
click at [771, 242] on link at bounding box center [776, 245] width 34 height 26
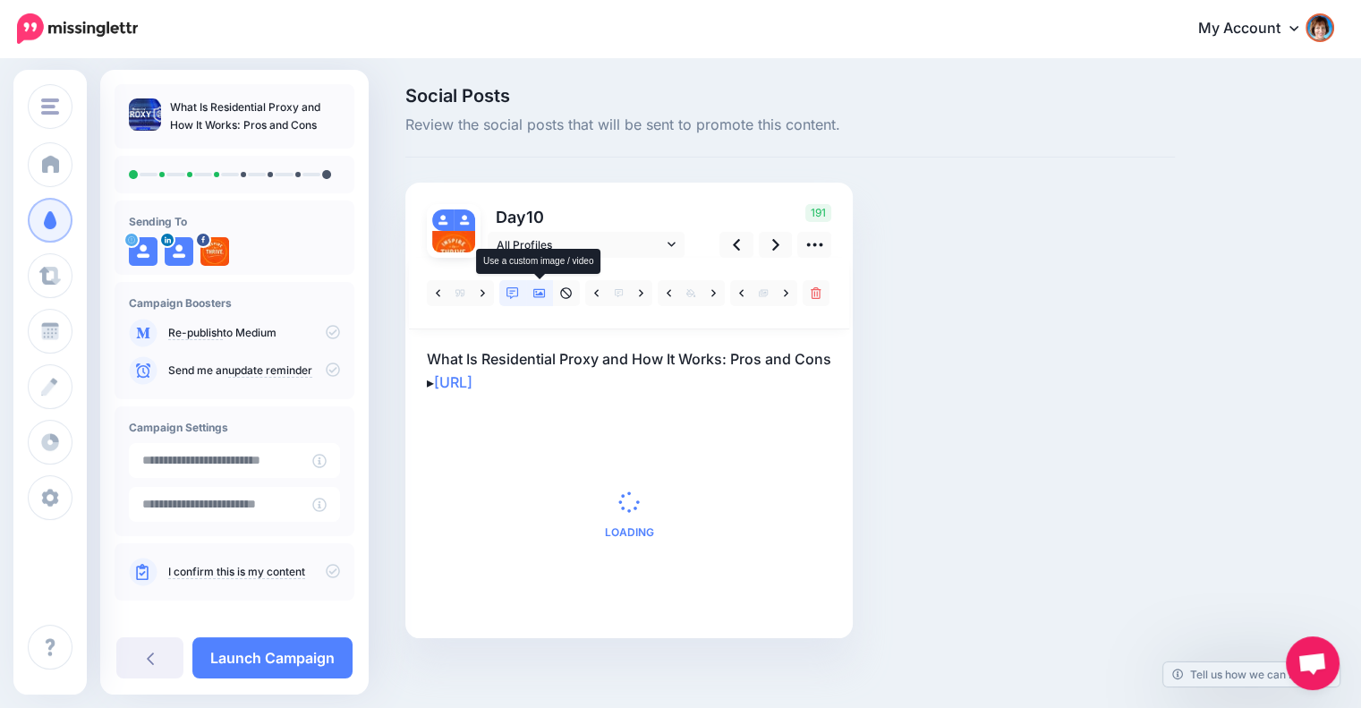
click at [536, 294] on icon at bounding box center [539, 293] width 13 height 9
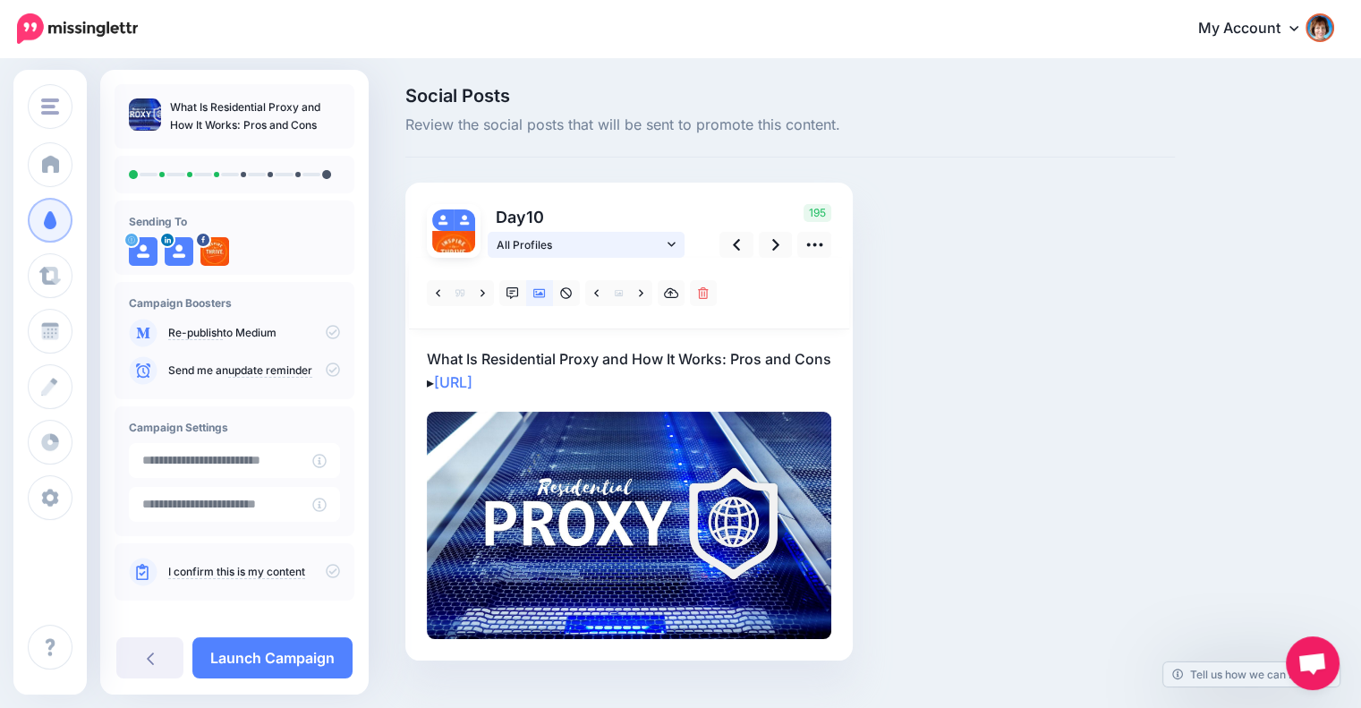
click at [673, 243] on icon at bounding box center [672, 244] width 8 height 4
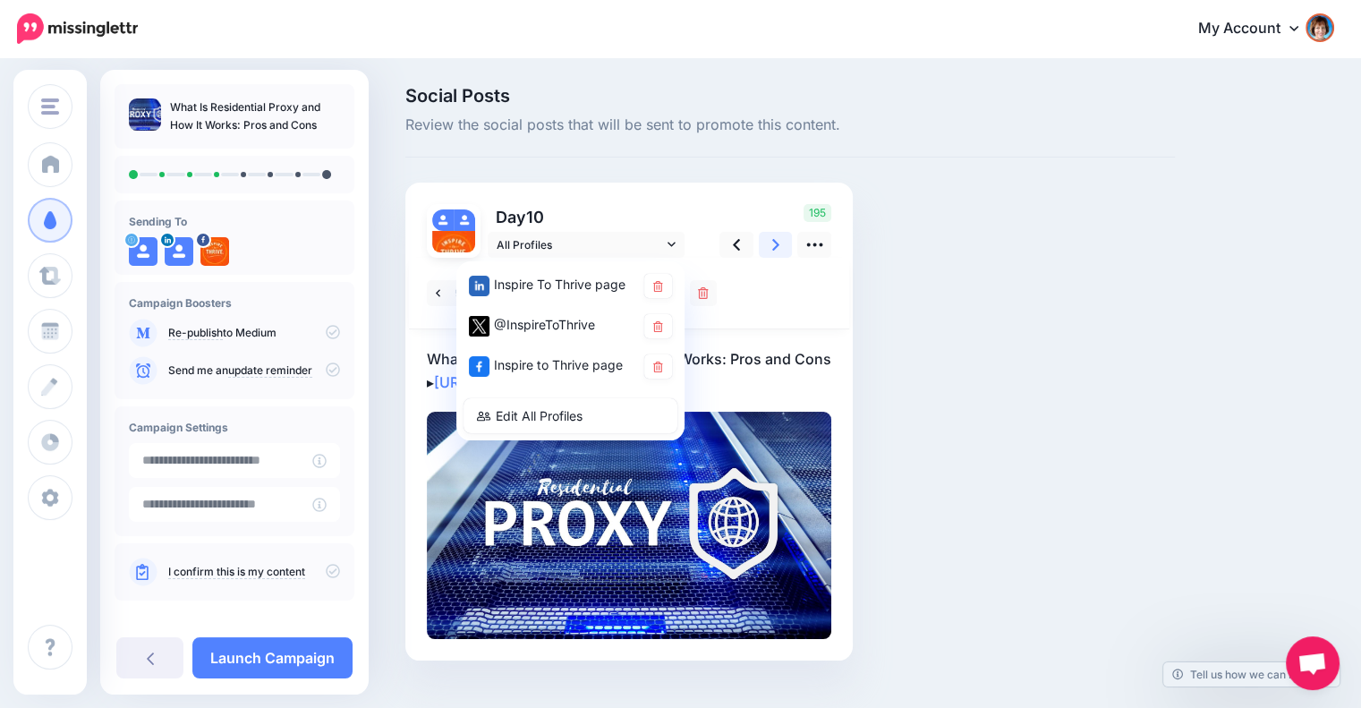
click at [772, 240] on icon at bounding box center [775, 245] width 7 height 12
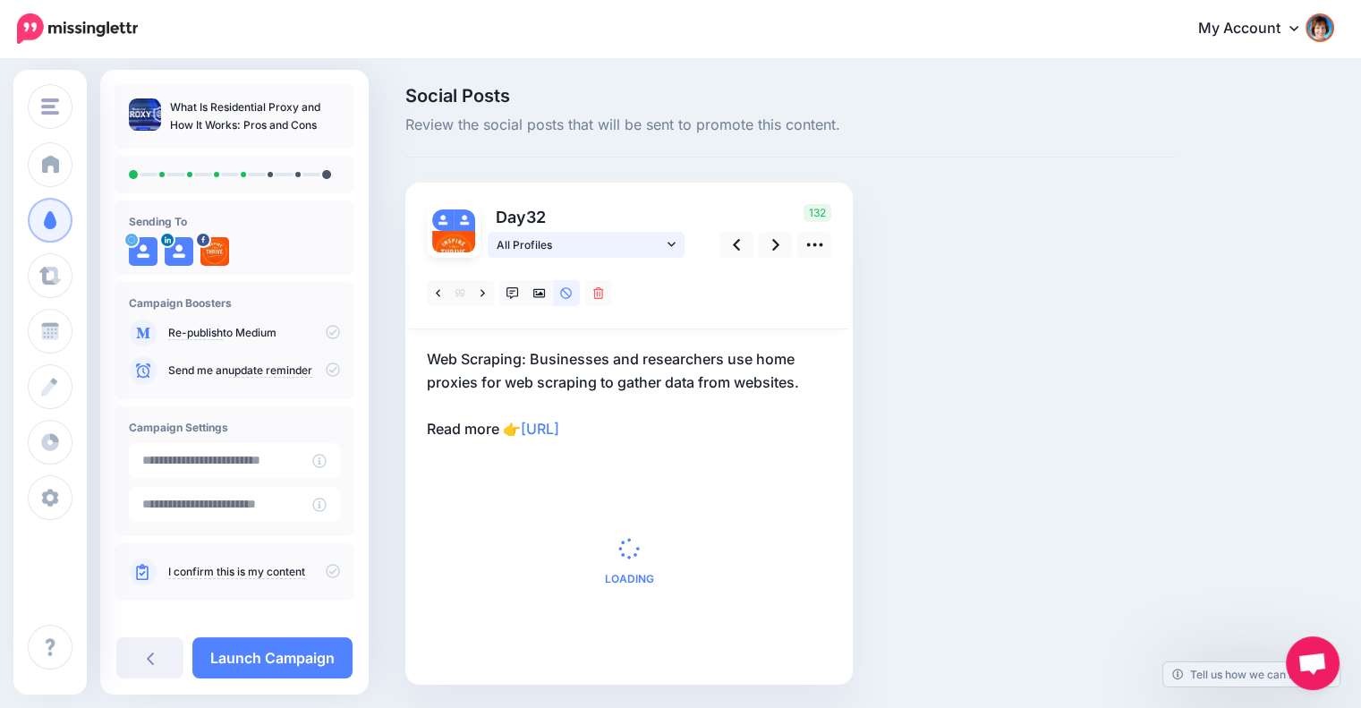
click at [677, 241] on link "All Profiles" at bounding box center [586, 245] width 197 height 26
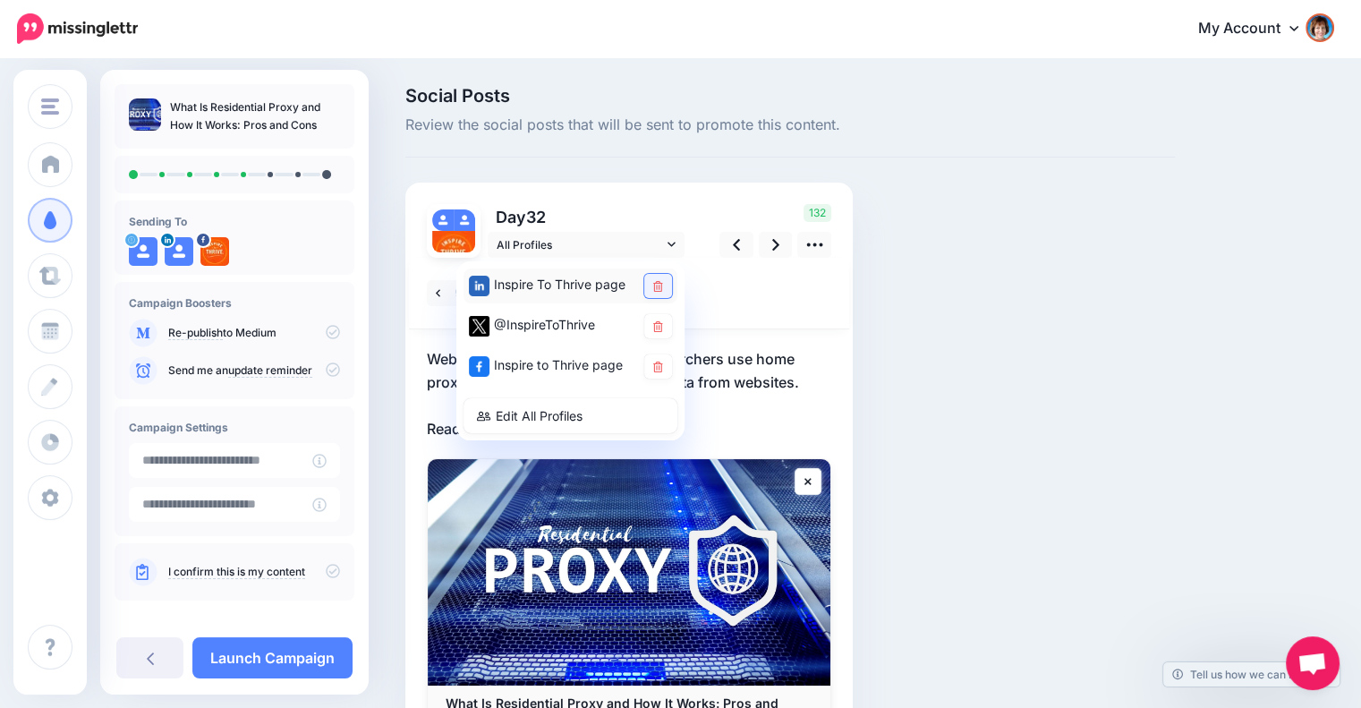
click at [659, 287] on icon at bounding box center [658, 286] width 10 height 11
click at [914, 383] on div "Social Posts Review the social posts that will be sent to promote this content.…" at bounding box center [790, 458] width 796 height 742
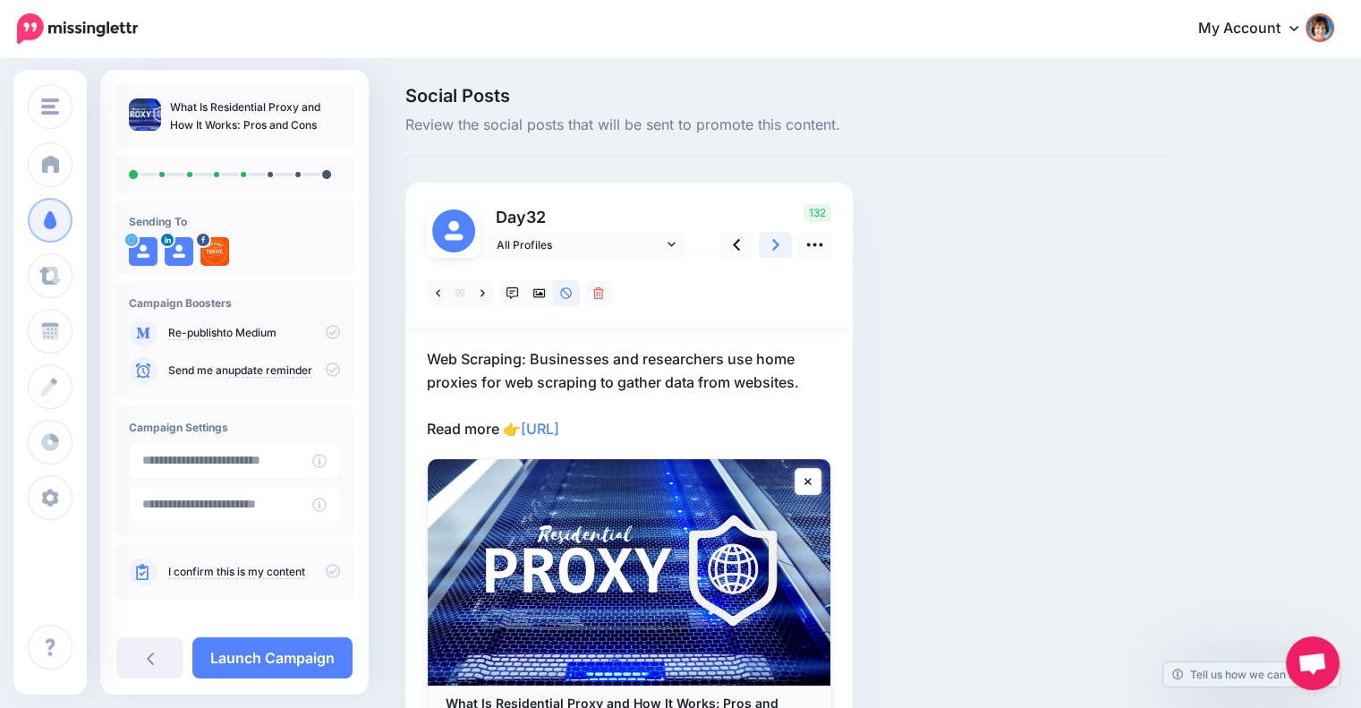
click at [771, 251] on link at bounding box center [776, 245] width 34 height 26
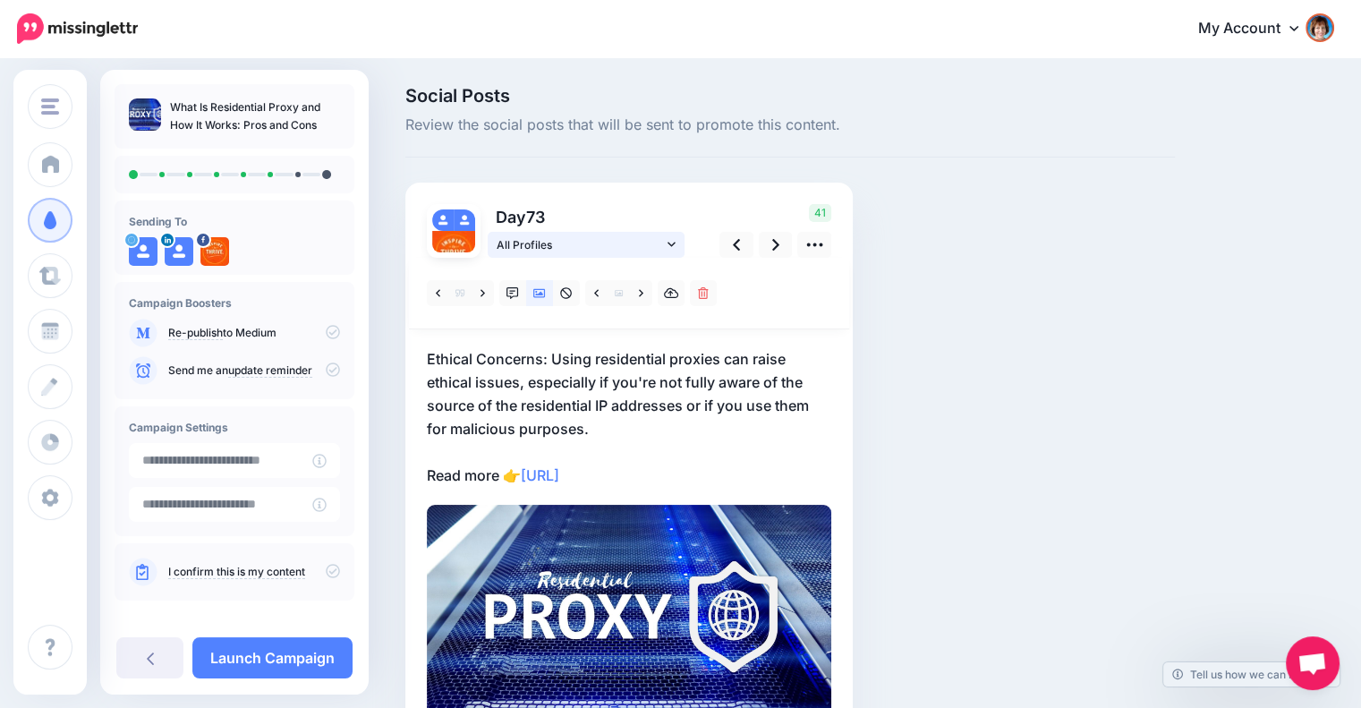
click at [665, 244] on link "All Profiles" at bounding box center [586, 245] width 197 height 26
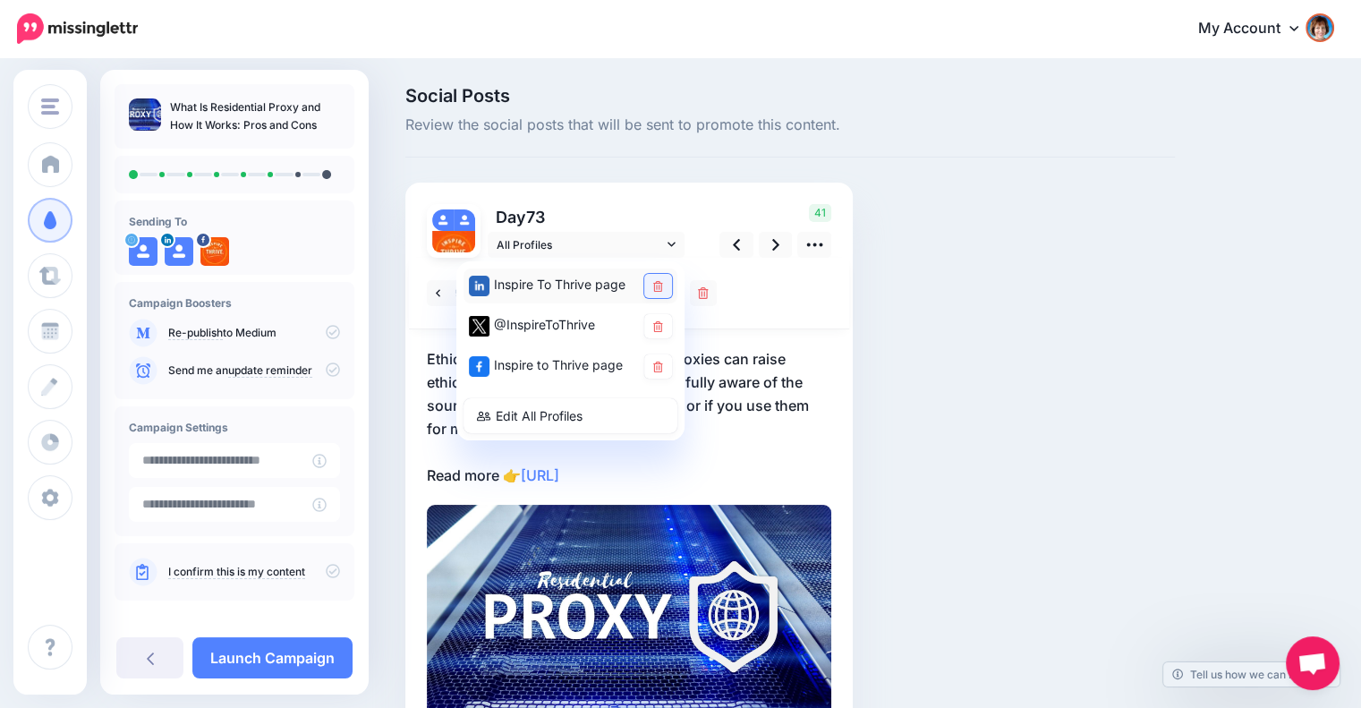
click at [657, 277] on link at bounding box center [658, 286] width 28 height 24
click at [662, 362] on icon at bounding box center [658, 367] width 10 height 11
click at [891, 346] on div "Social Posts Review the social posts that will be sent to promote this content.…" at bounding box center [790, 447] width 796 height 720
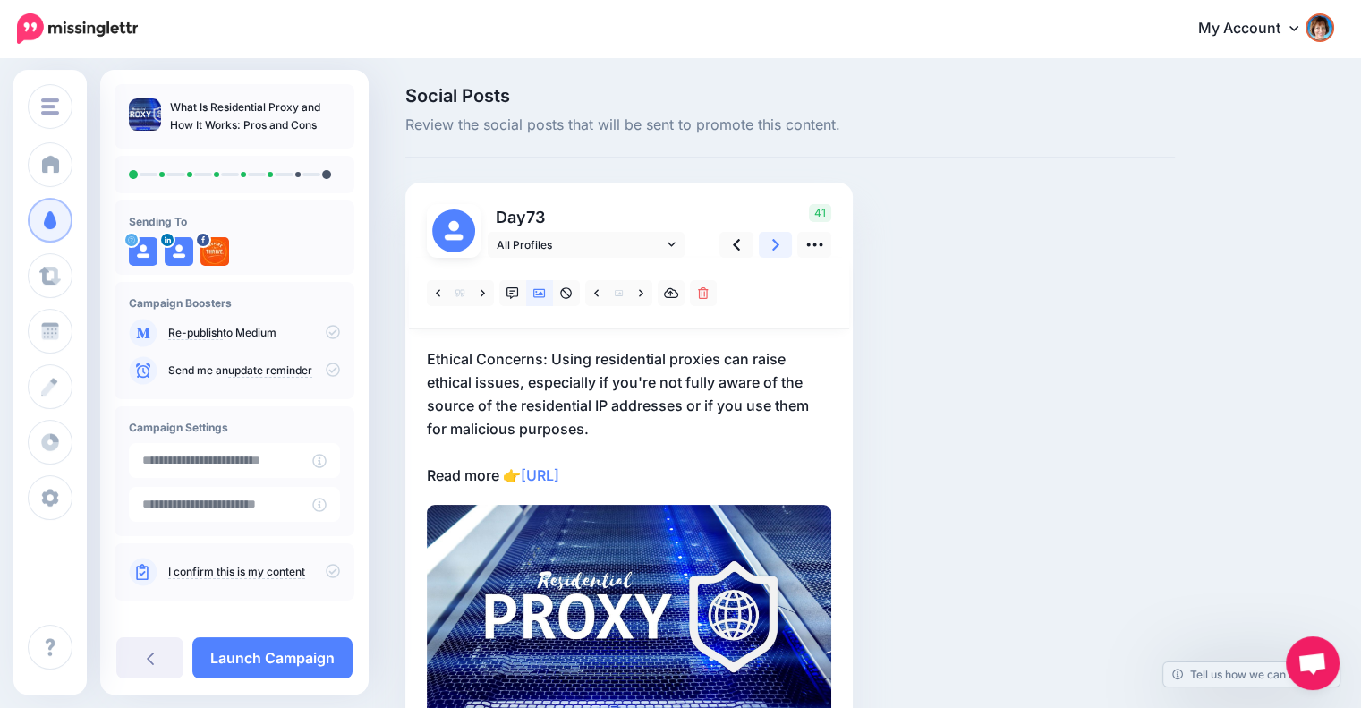
click at [779, 247] on icon at bounding box center [775, 244] width 7 height 19
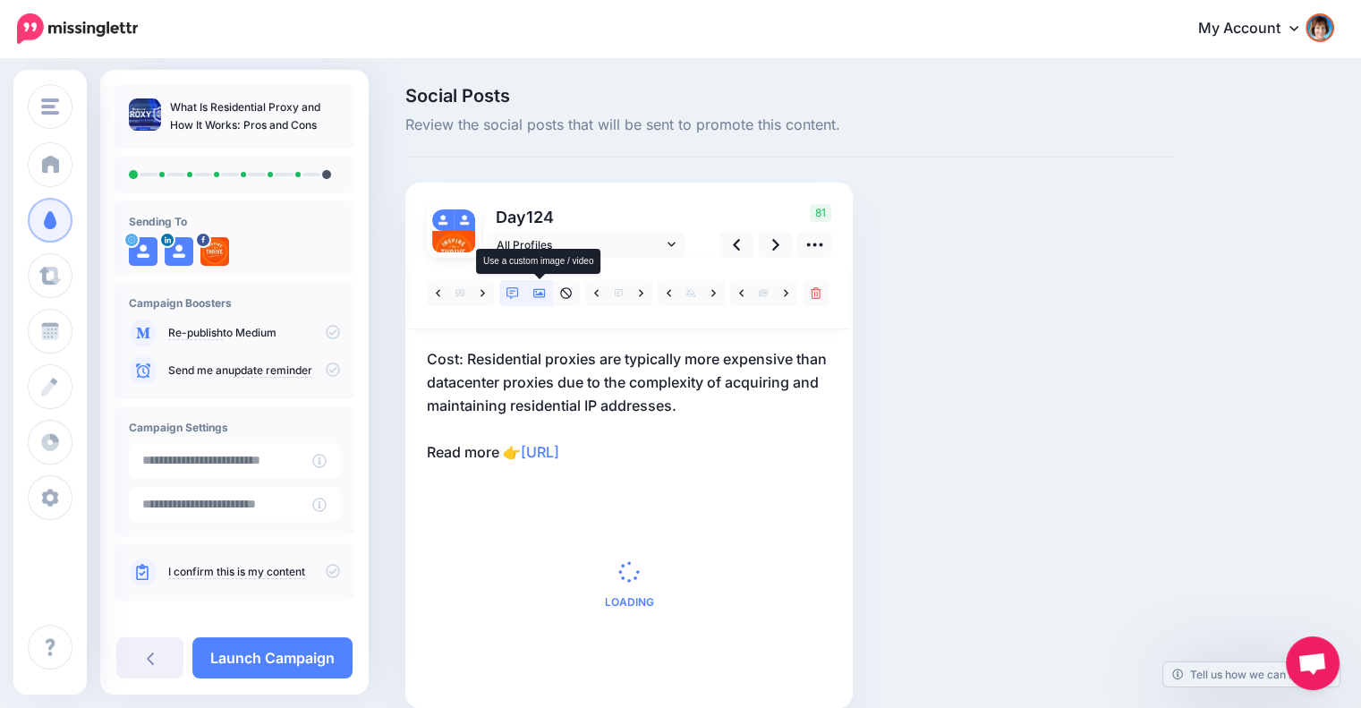
click at [532, 293] on link at bounding box center [539, 293] width 27 height 26
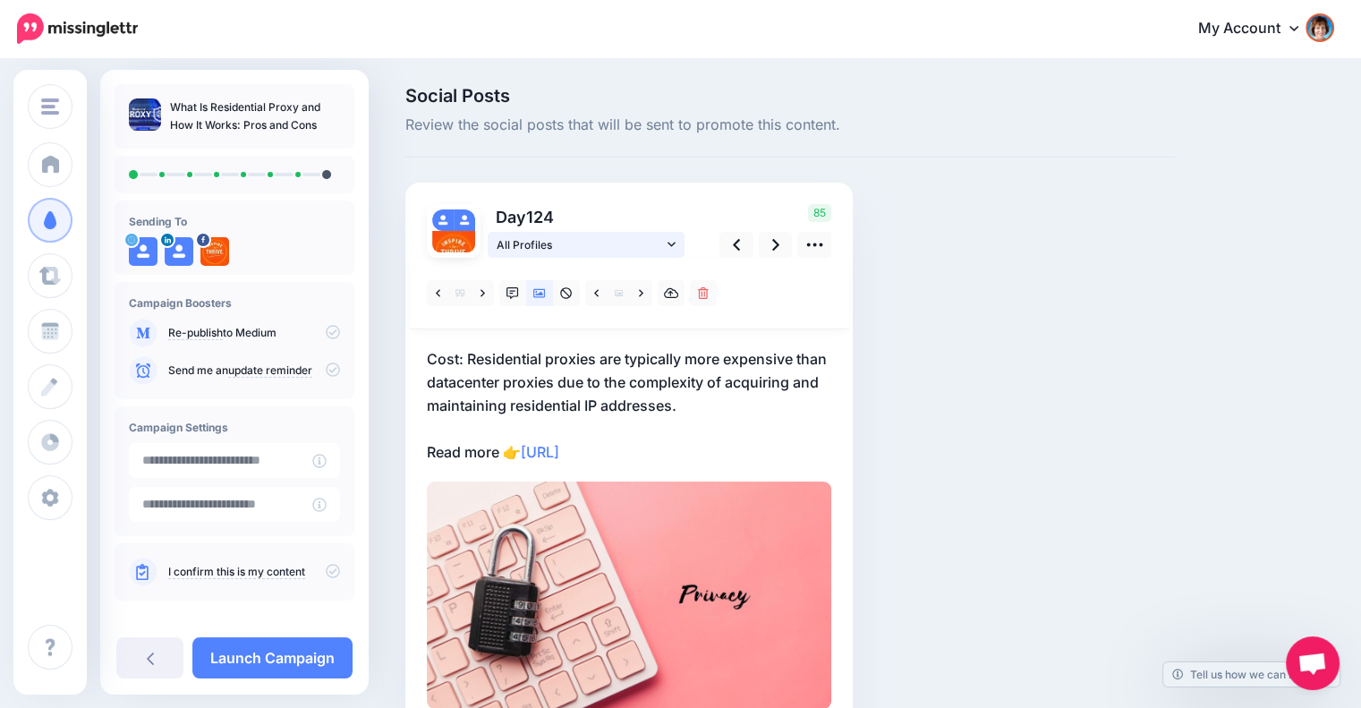
click at [665, 246] on link "All Profiles" at bounding box center [586, 245] width 197 height 26
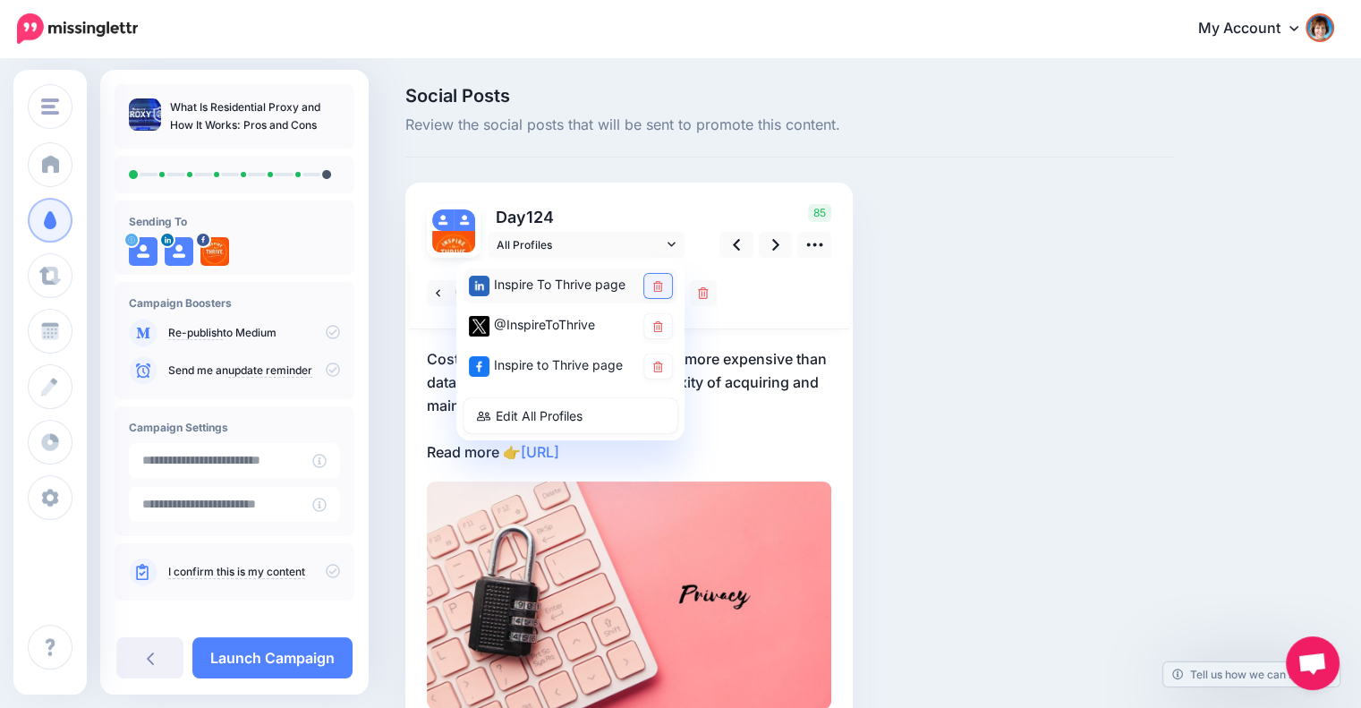
click at [656, 277] on link at bounding box center [658, 286] width 28 height 24
click at [657, 362] on icon at bounding box center [658, 367] width 10 height 11
click at [778, 235] on icon at bounding box center [775, 244] width 7 height 19
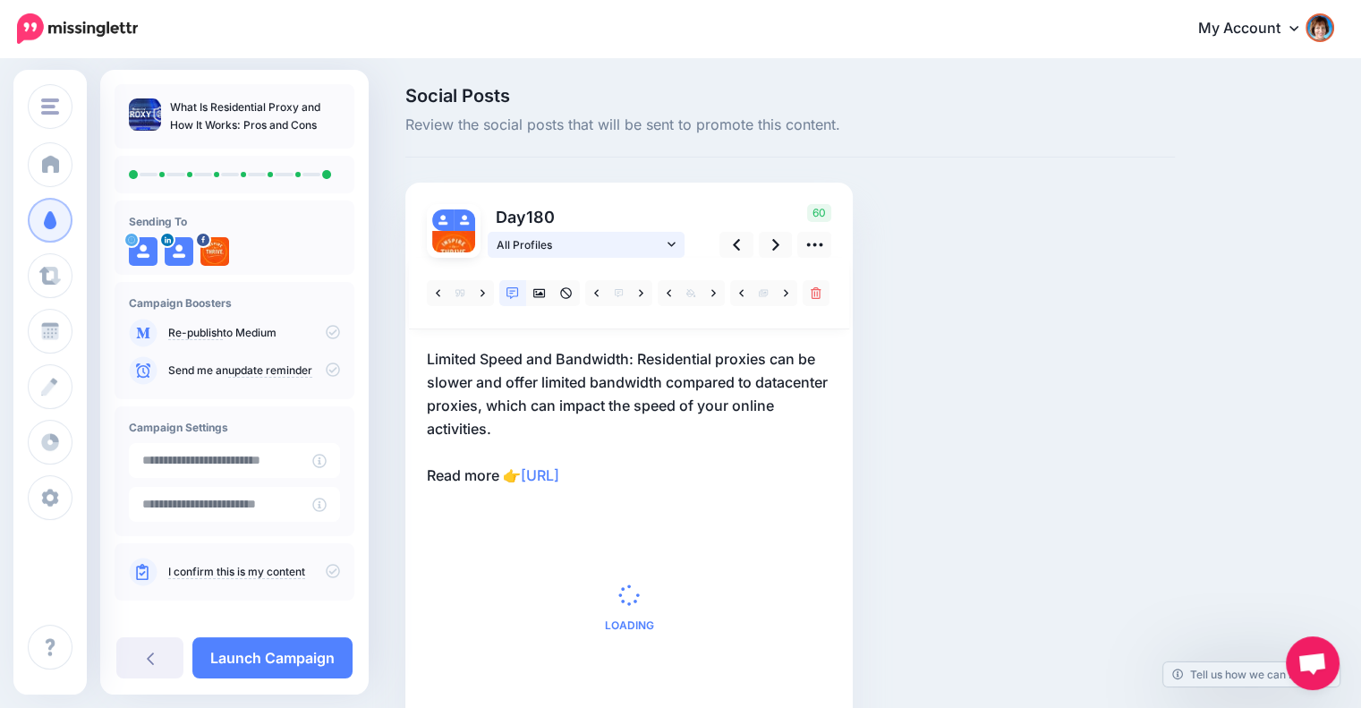
click at [676, 246] on link "All Profiles" at bounding box center [586, 245] width 197 height 26
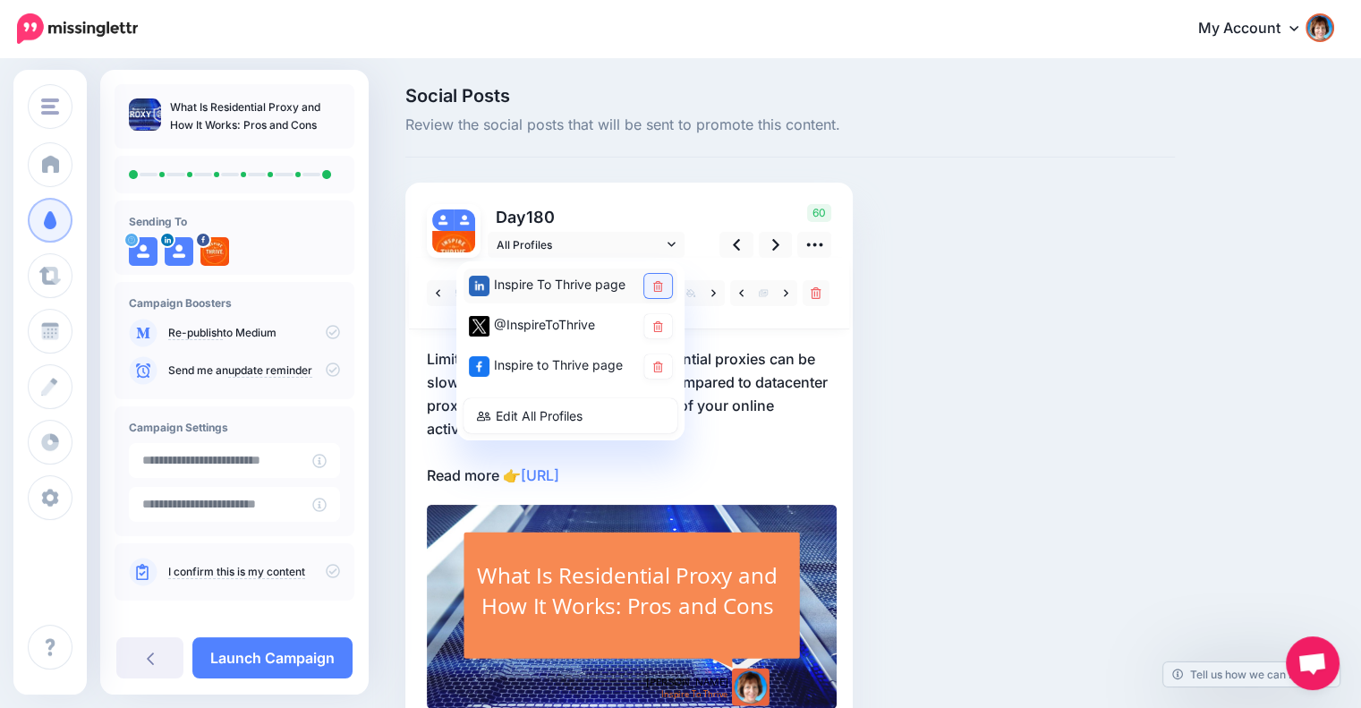
click at [668, 279] on link at bounding box center [658, 286] width 28 height 24
drag, startPoint x: 651, startPoint y: 364, endPoint x: 686, endPoint y: 364, distance: 34.9
click at [653, 364] on link at bounding box center [658, 366] width 28 height 24
click at [900, 321] on div "Social Posts Review the social posts that will be sent to promote this content.…" at bounding box center [790, 436] width 796 height 698
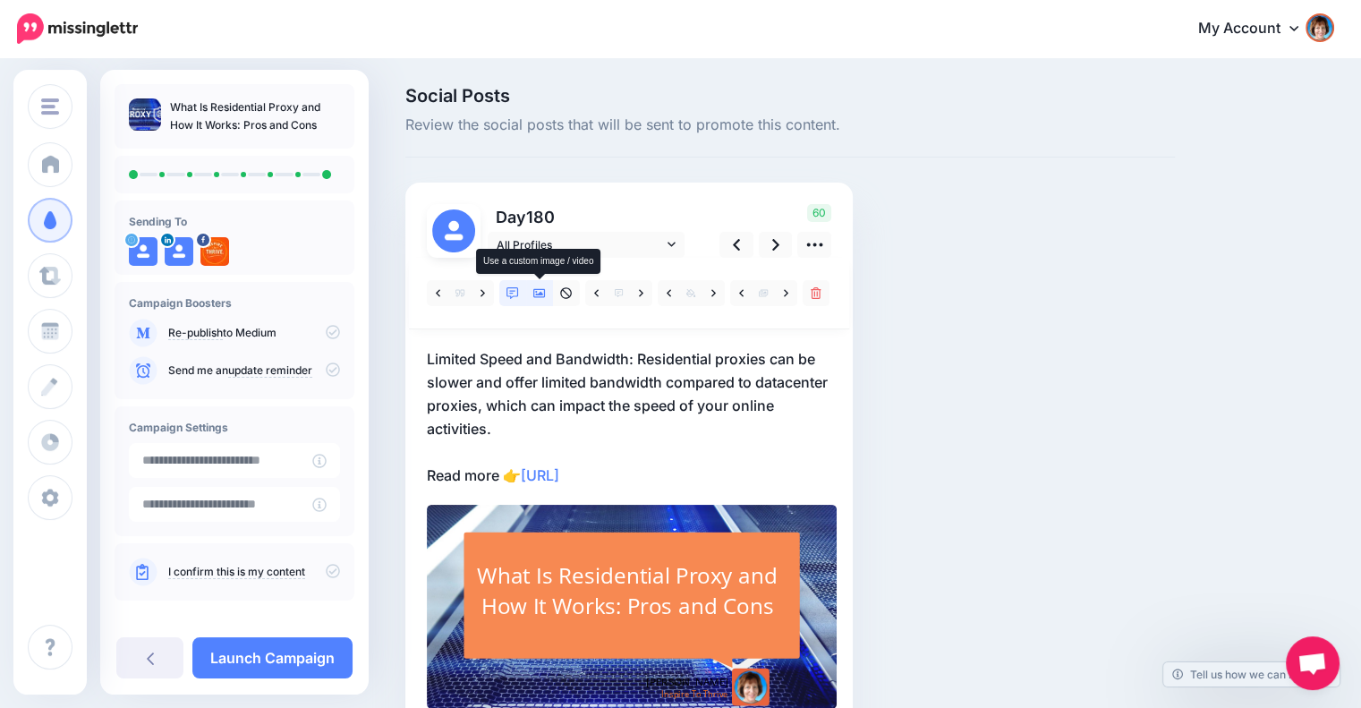
click at [539, 289] on icon at bounding box center [539, 293] width 13 height 13
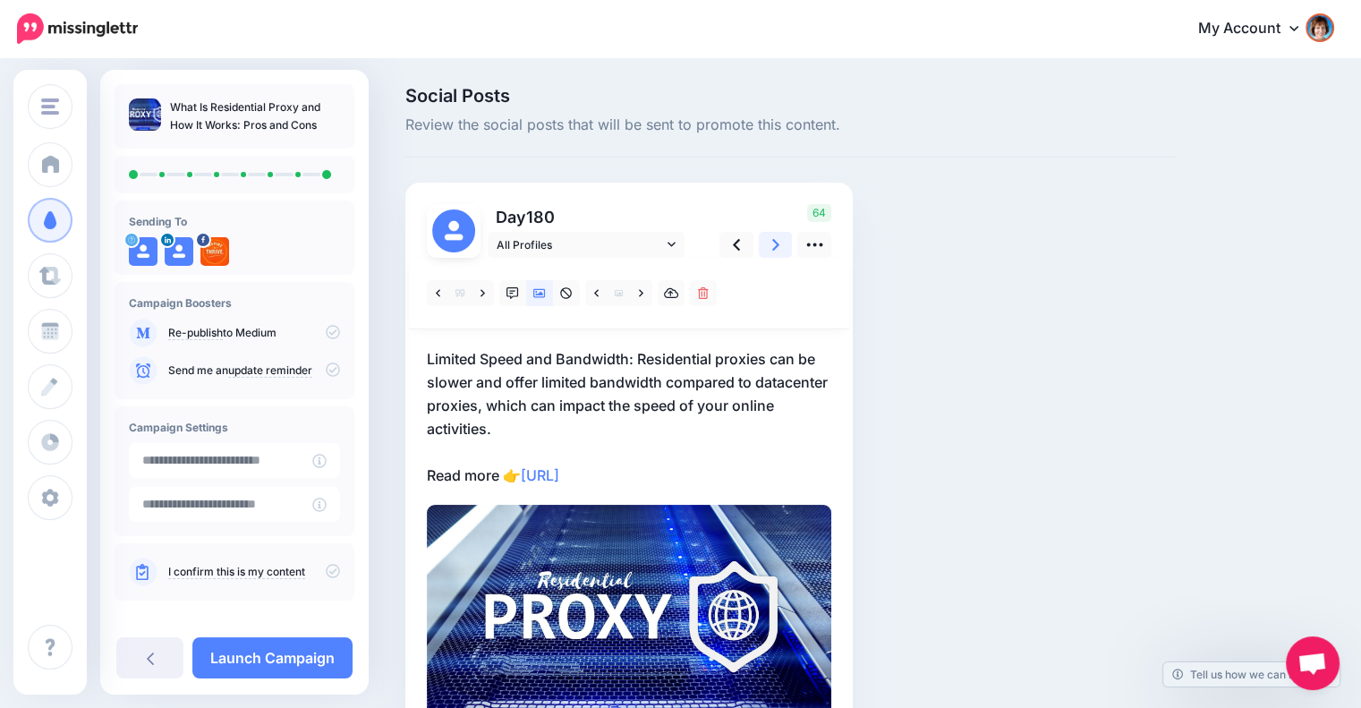
click at [783, 241] on link at bounding box center [776, 245] width 34 height 26
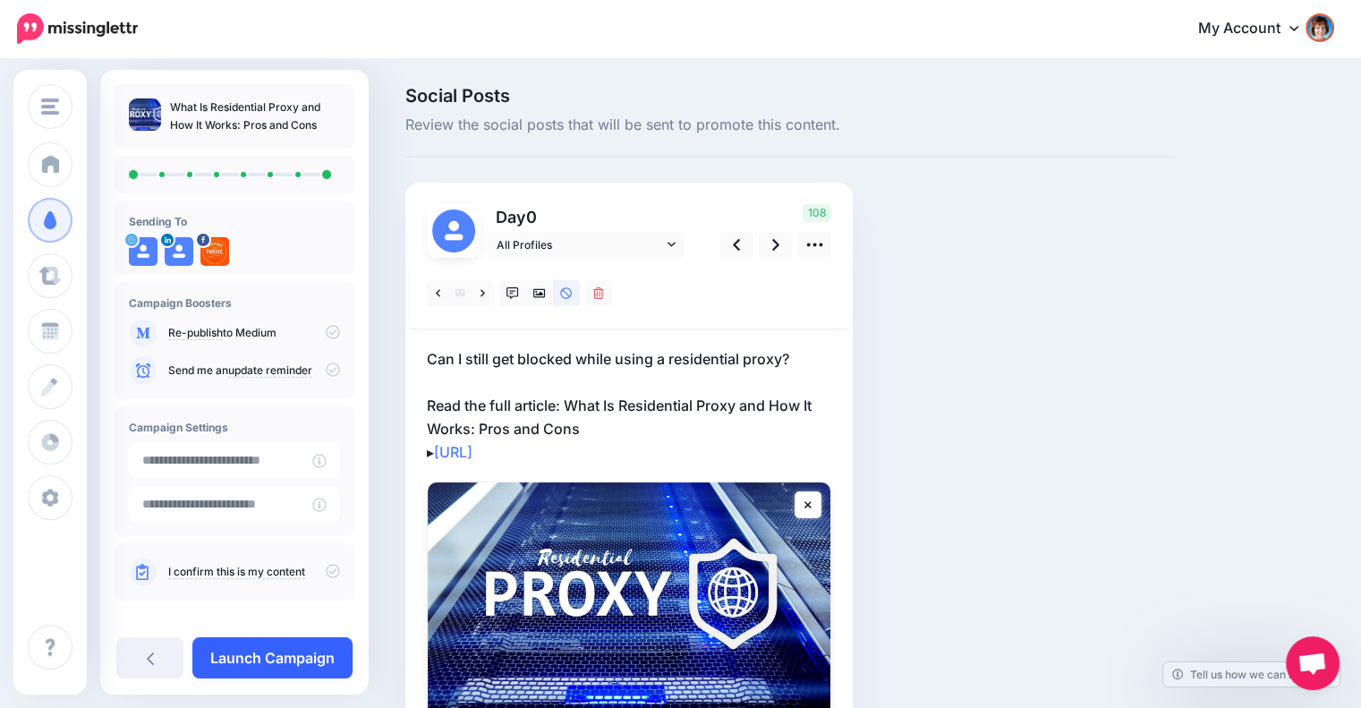
click at [258, 644] on link "Launch Campaign" at bounding box center [272, 657] width 160 height 41
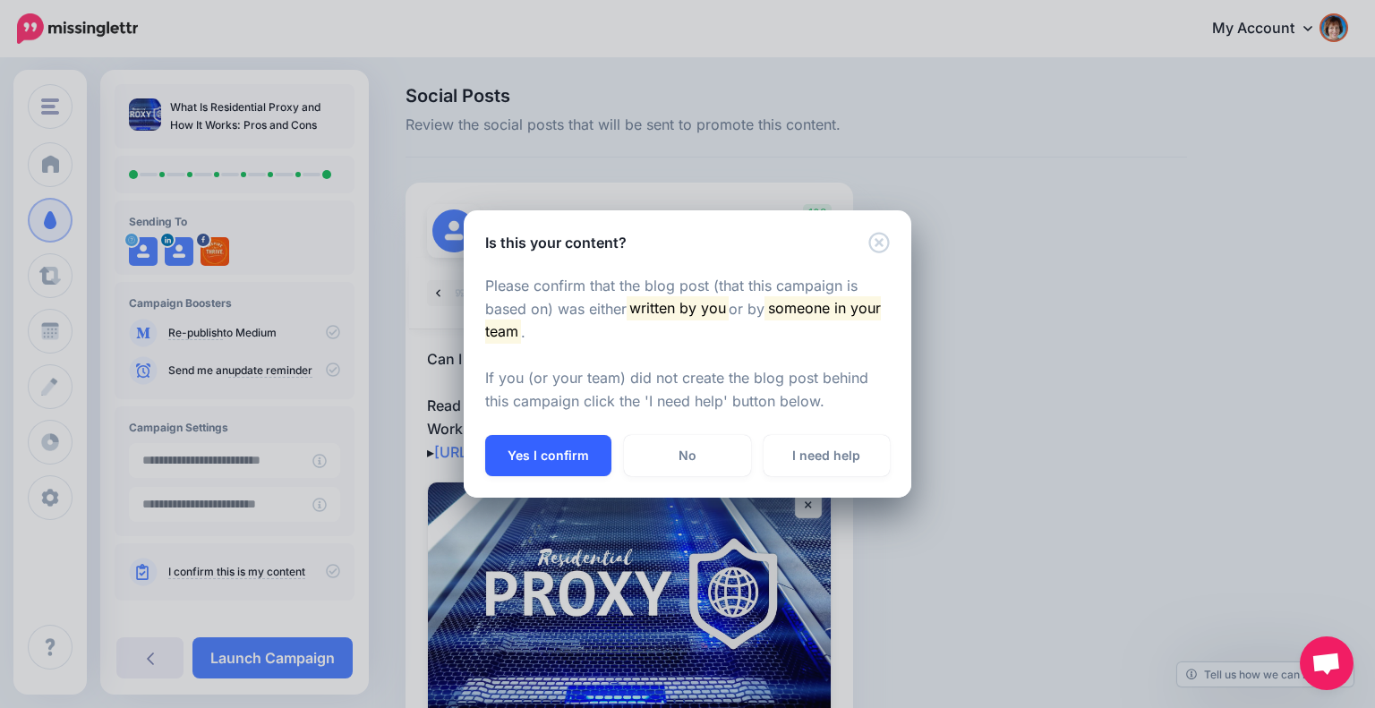
click at [501, 450] on button "Yes I confirm" at bounding box center [548, 455] width 126 height 41
